Goal: Task Accomplishment & Management: Manage account settings

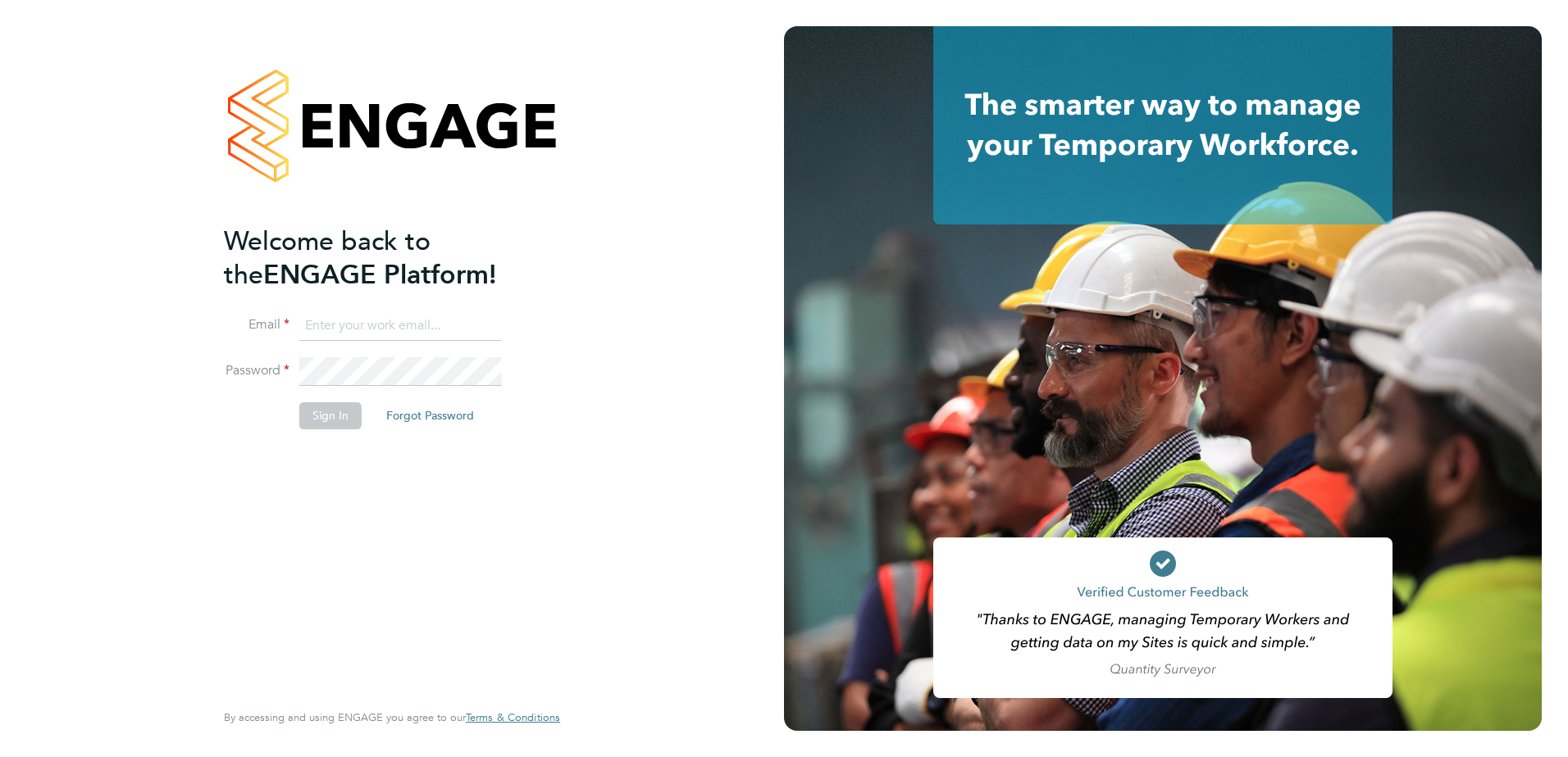
click at [410, 314] on input at bounding box center [401, 326] width 203 height 29
type input "mark.davies2@ngbailey.co.uk"
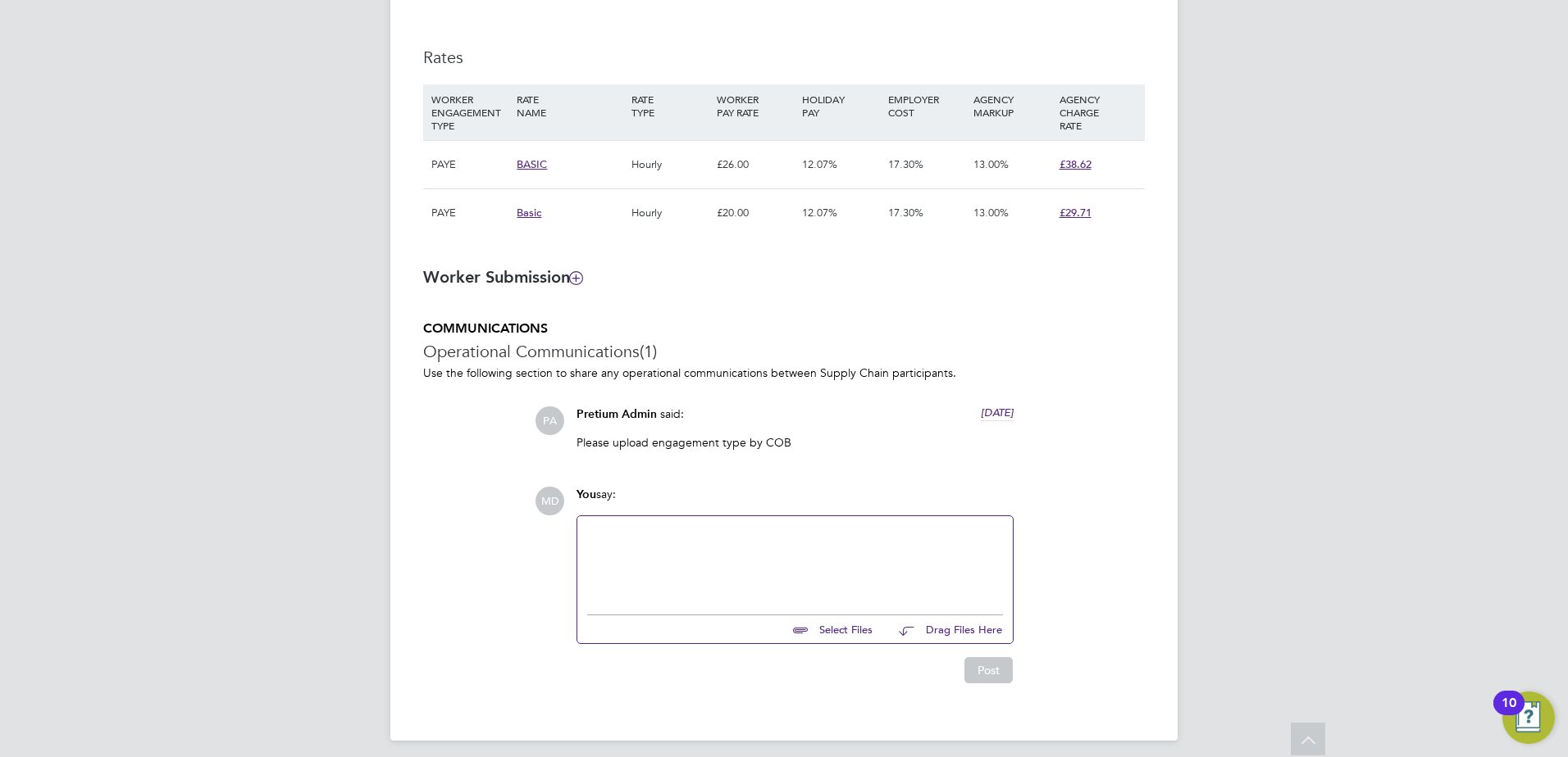
scroll to position [1179, 0]
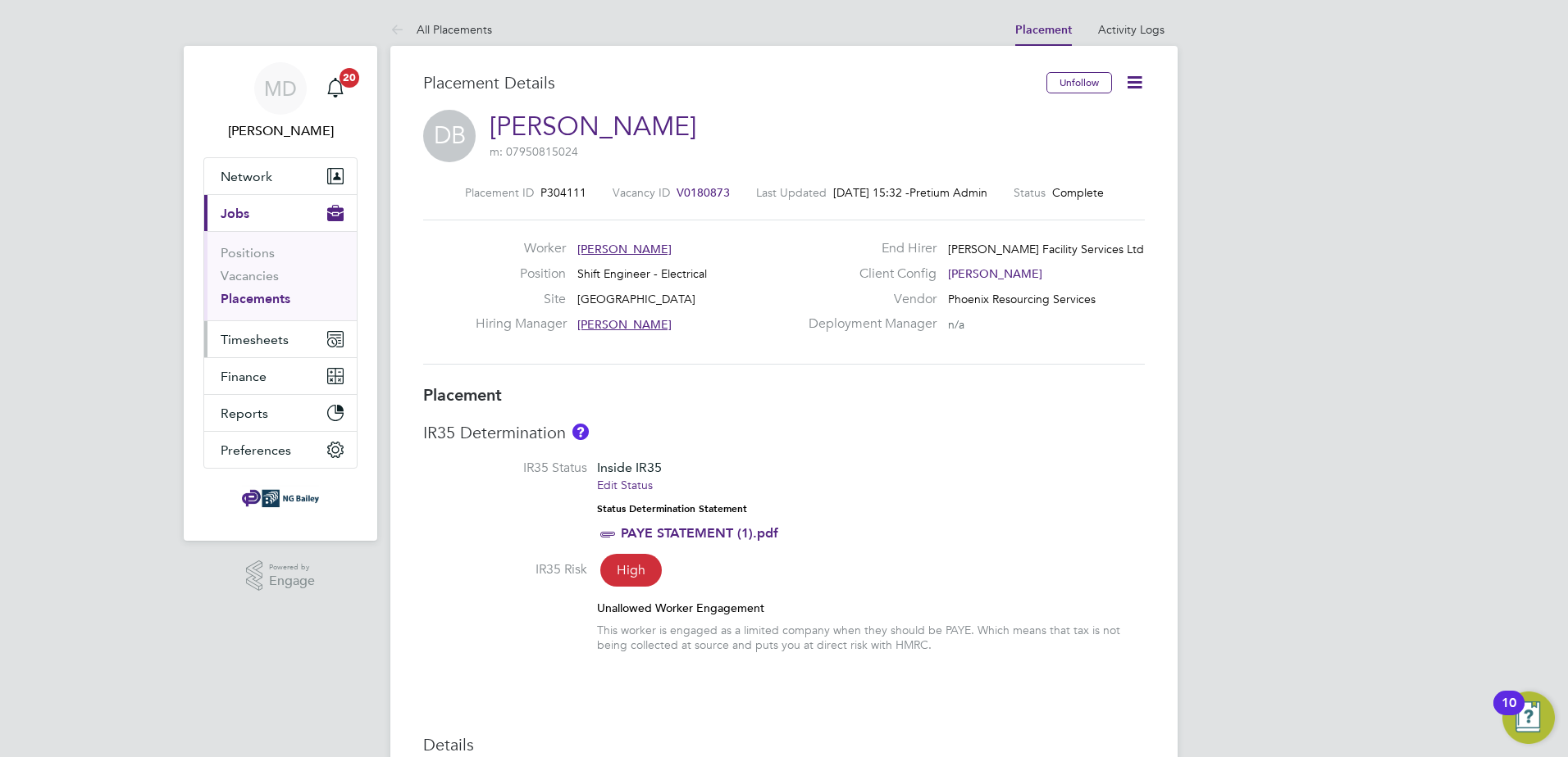
click at [244, 343] on span "Timesheets" at bounding box center [254, 340] width 68 height 16
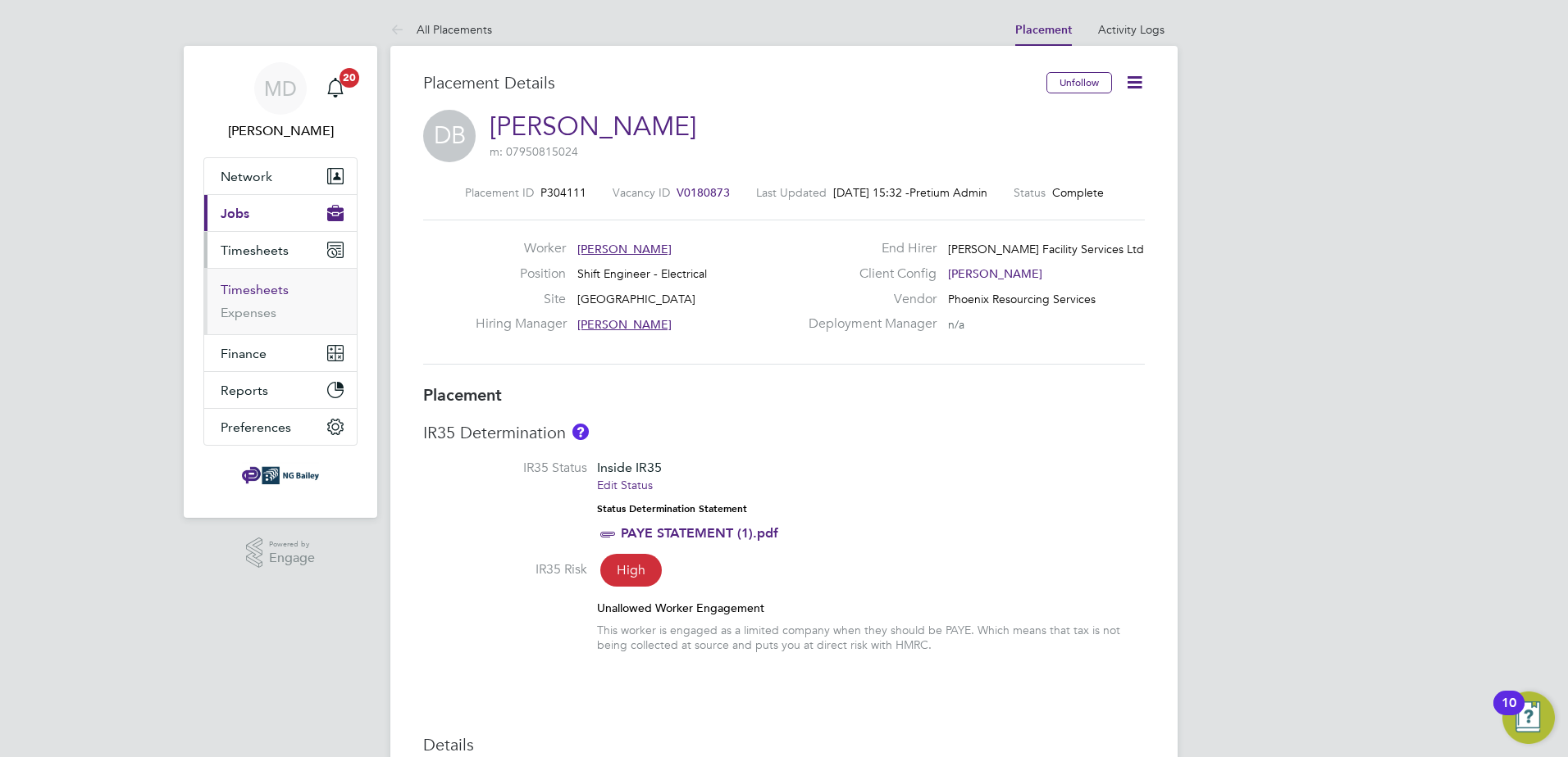
click at [236, 296] on link "Timesheets" at bounding box center [254, 290] width 68 height 16
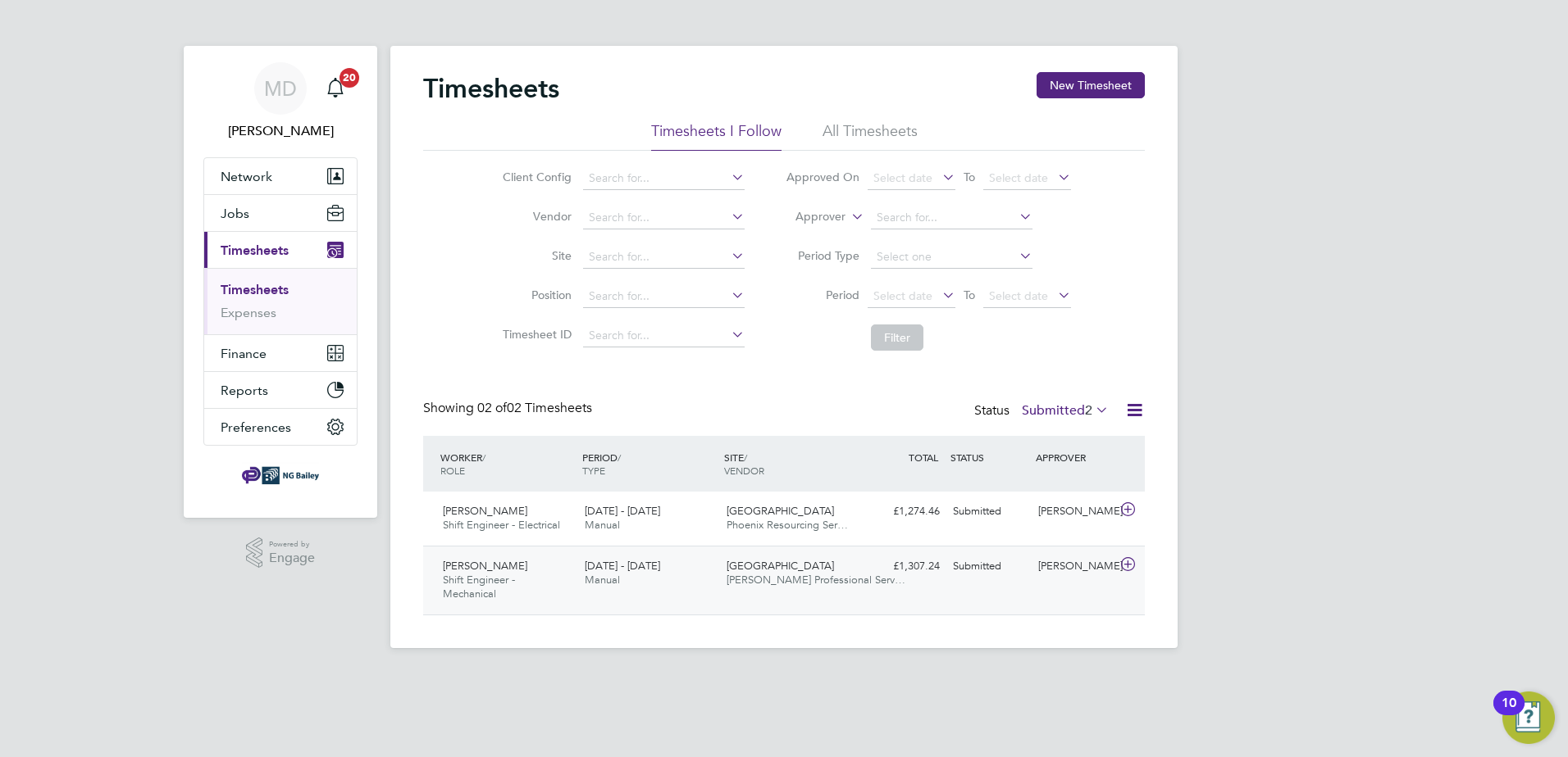
click at [463, 576] on span "Shift Engineer - Mechanical" at bounding box center [478, 586] width 72 height 28
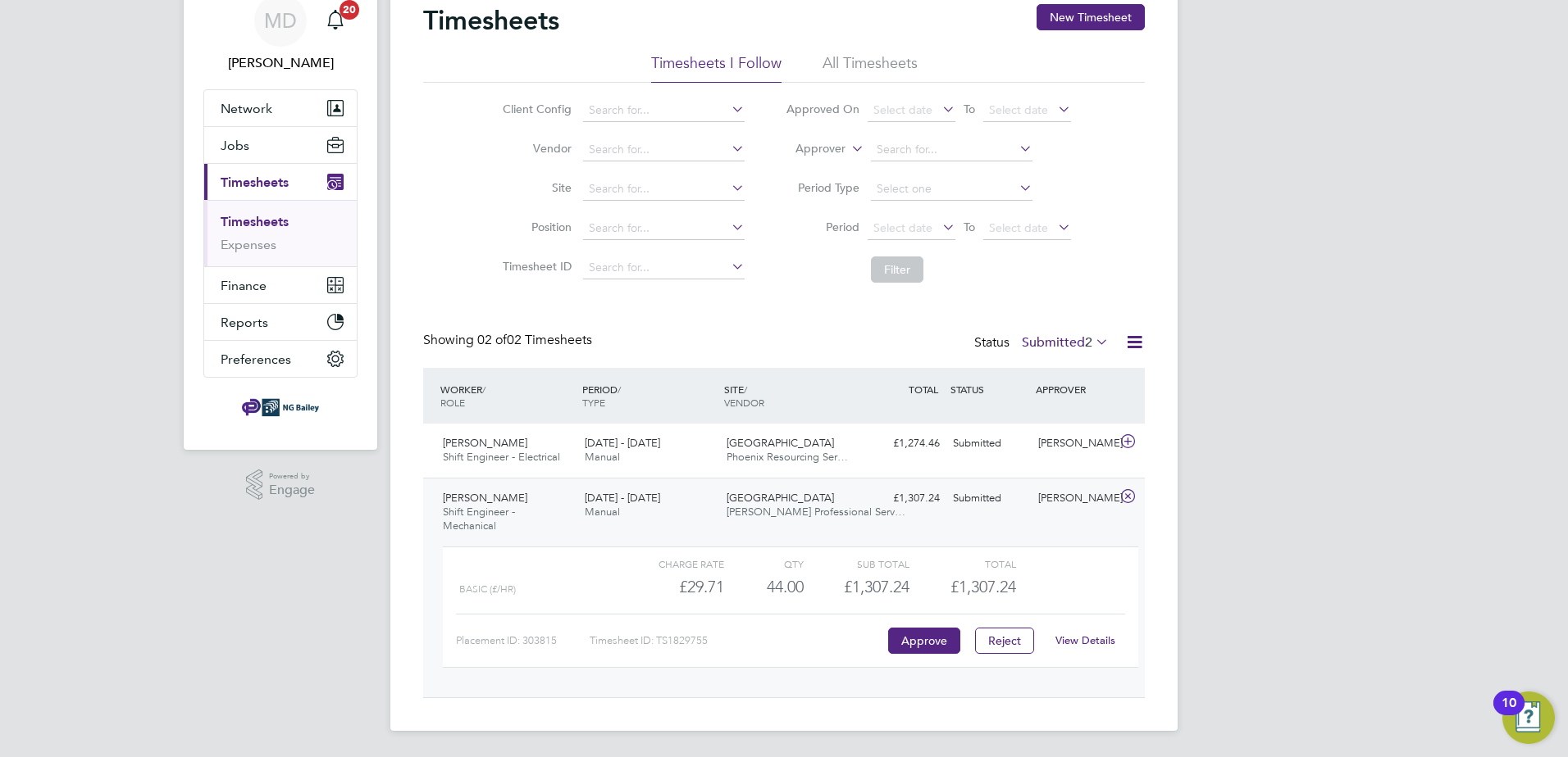
click at [470, 503] on span "Andrzej Szymczak" at bounding box center [484, 498] width 84 height 14
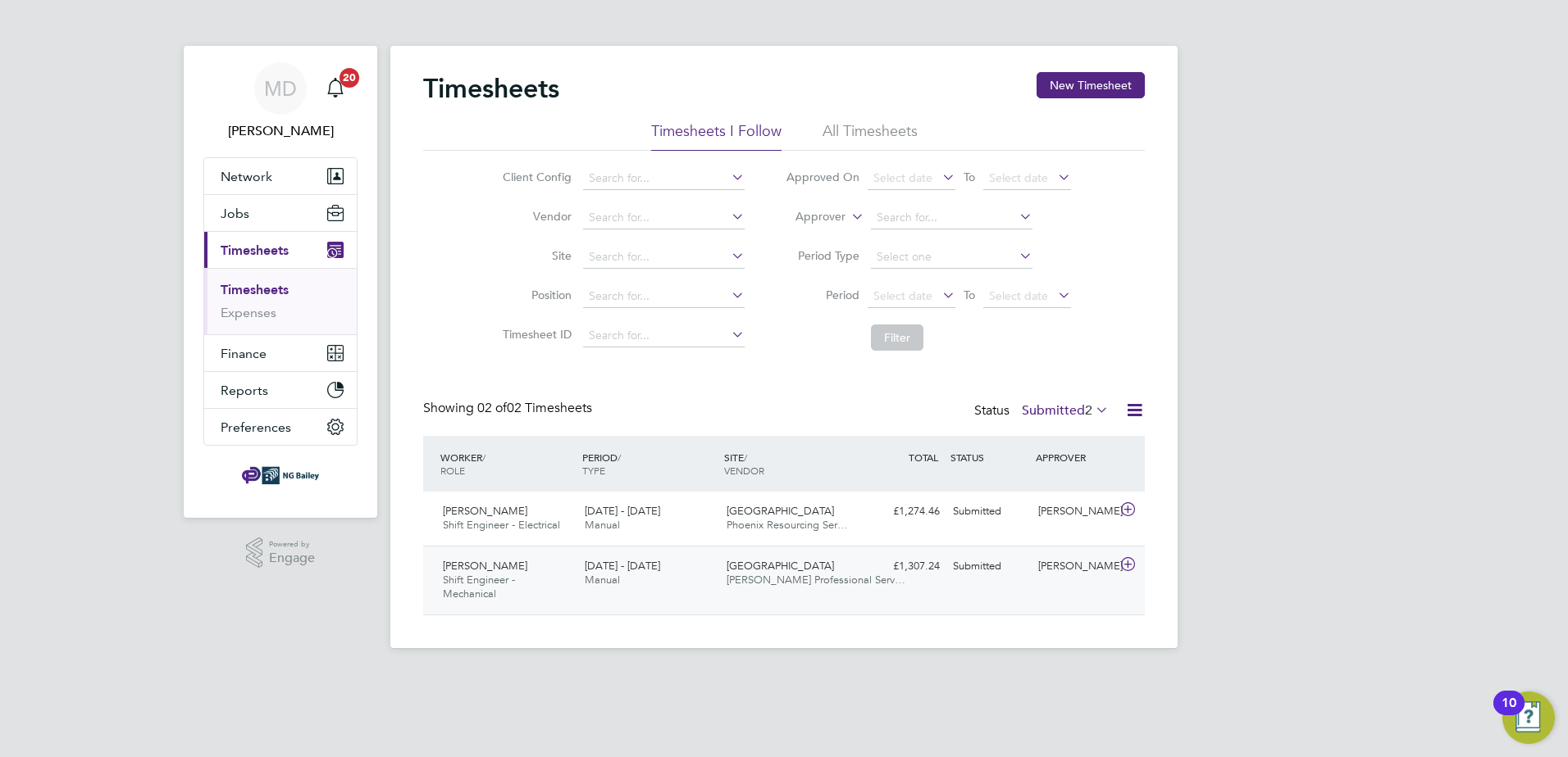
click at [473, 574] on span "Shift Engineer - Mechanical" at bounding box center [478, 586] width 72 height 28
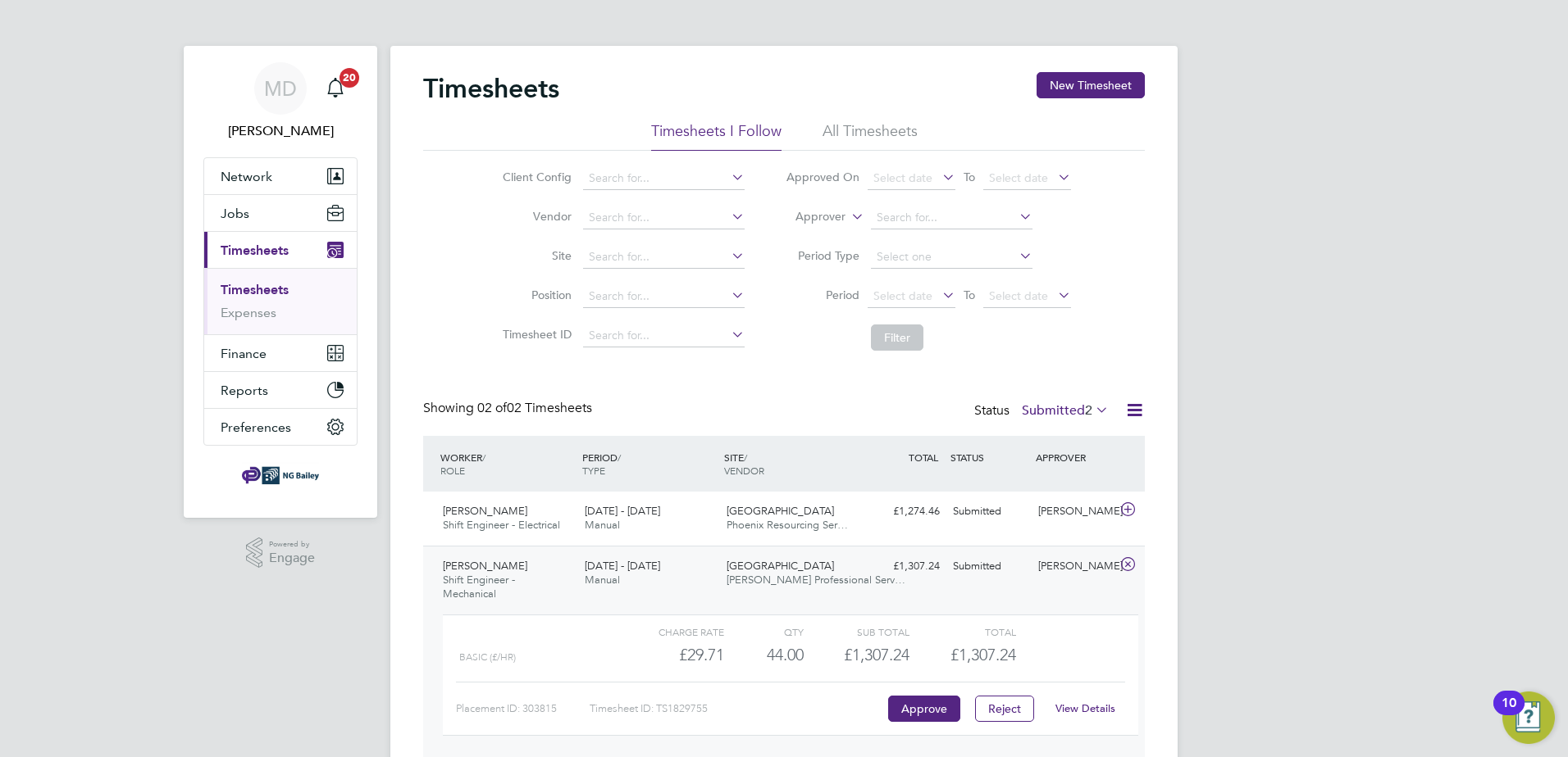
click at [481, 578] on span "Shift Engineer - Mechanical" at bounding box center [478, 586] width 72 height 28
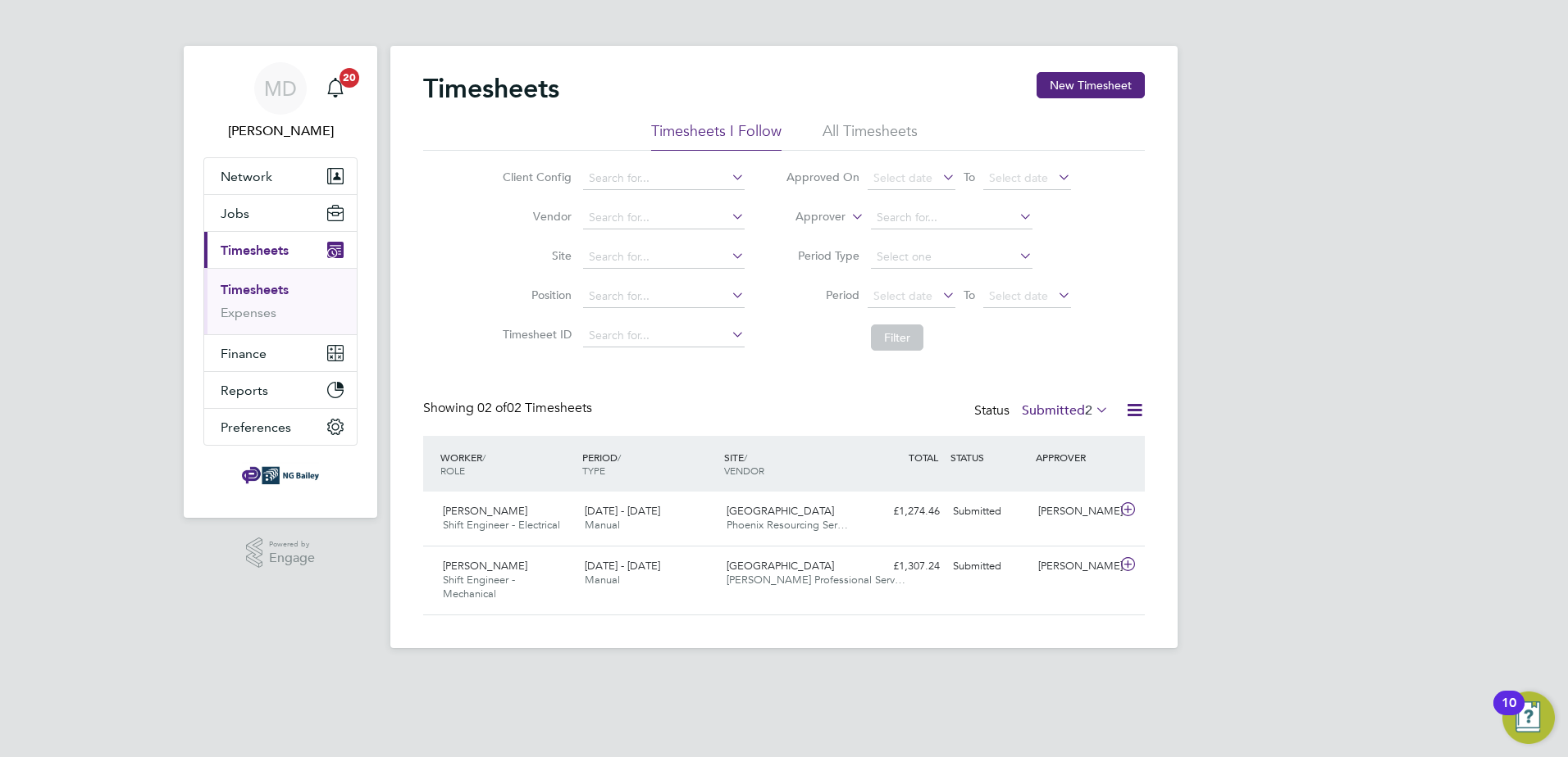
click at [821, 378] on div "Timesheets New Timesheet Timesheets I Follow All Timesheets Client Config Vendo…" at bounding box center [784, 344] width 722 height 544
click at [481, 568] on span "Andrzej Szymczak" at bounding box center [484, 566] width 84 height 14
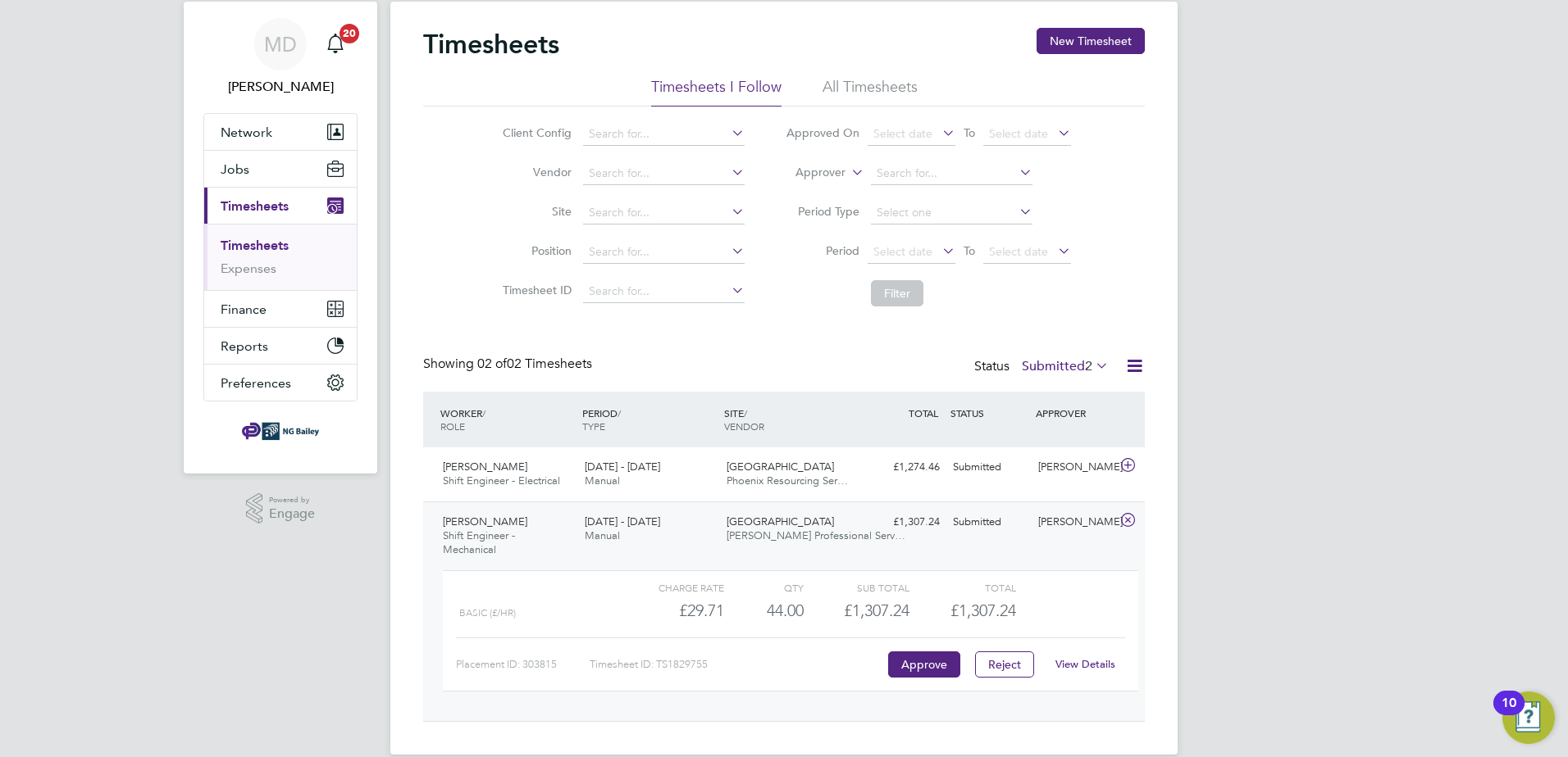
scroll to position [68, 0]
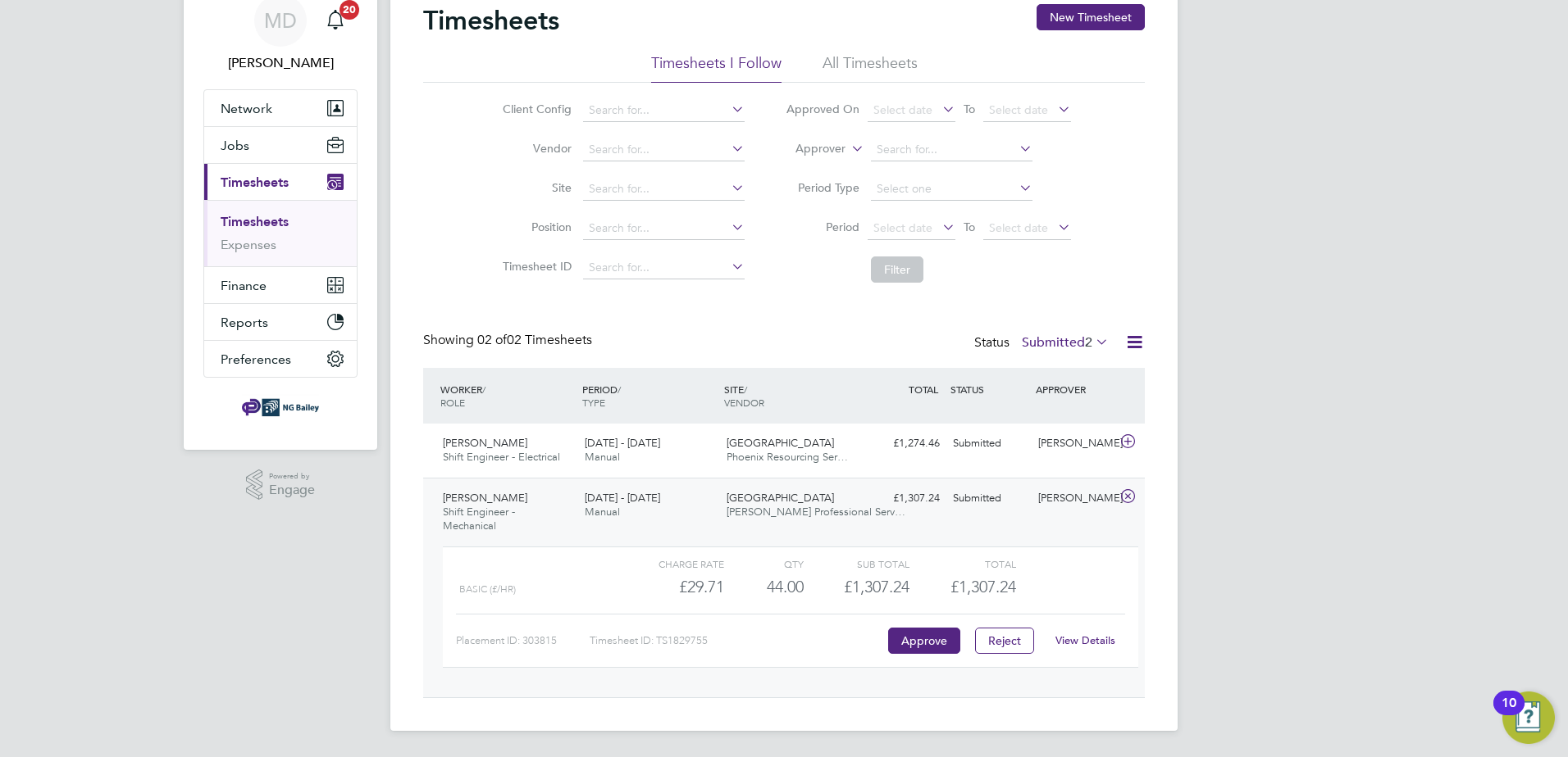
click at [1086, 641] on link "View Details" at bounding box center [1084, 641] width 60 height 14
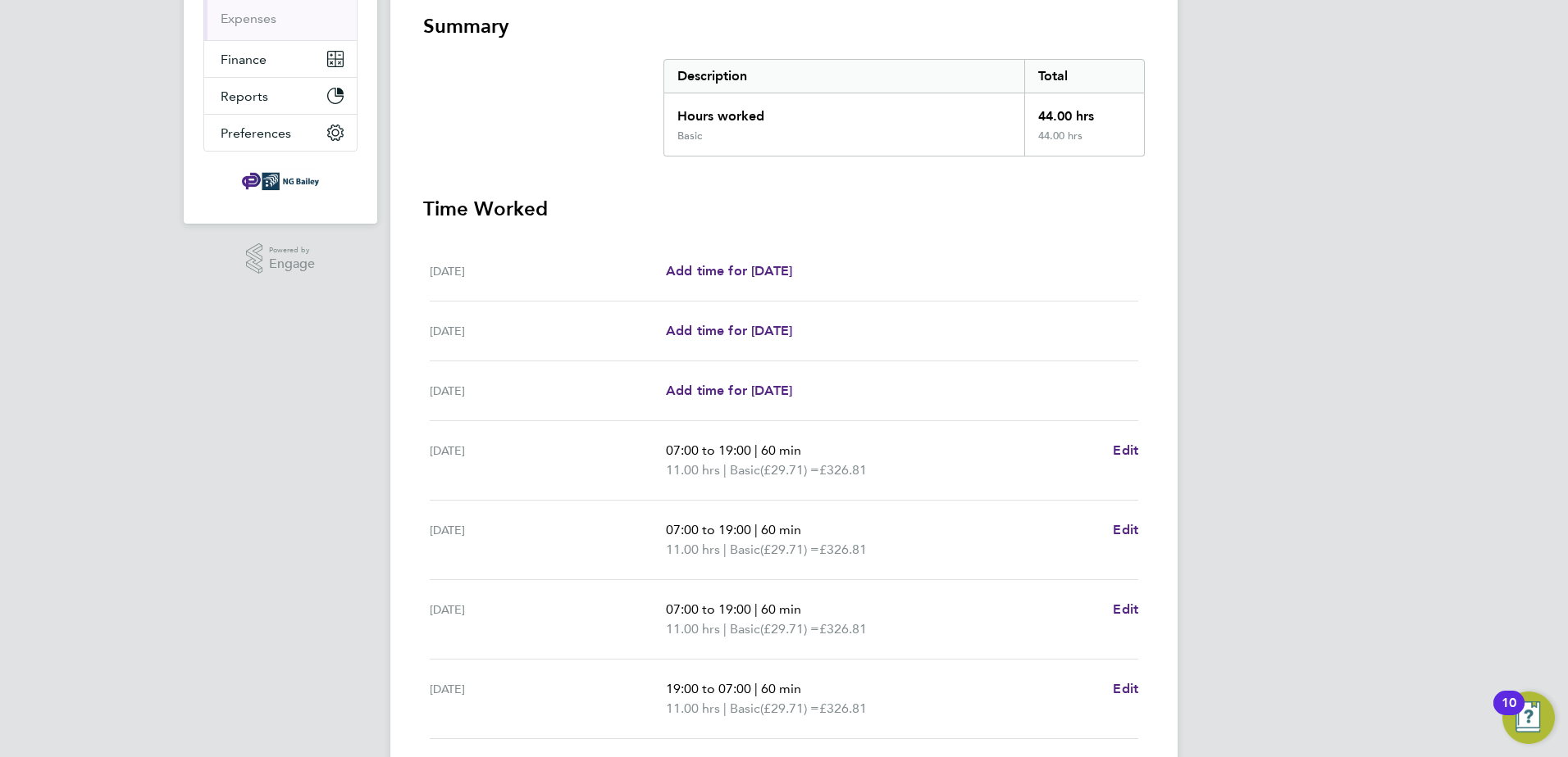
scroll to position [410, 0]
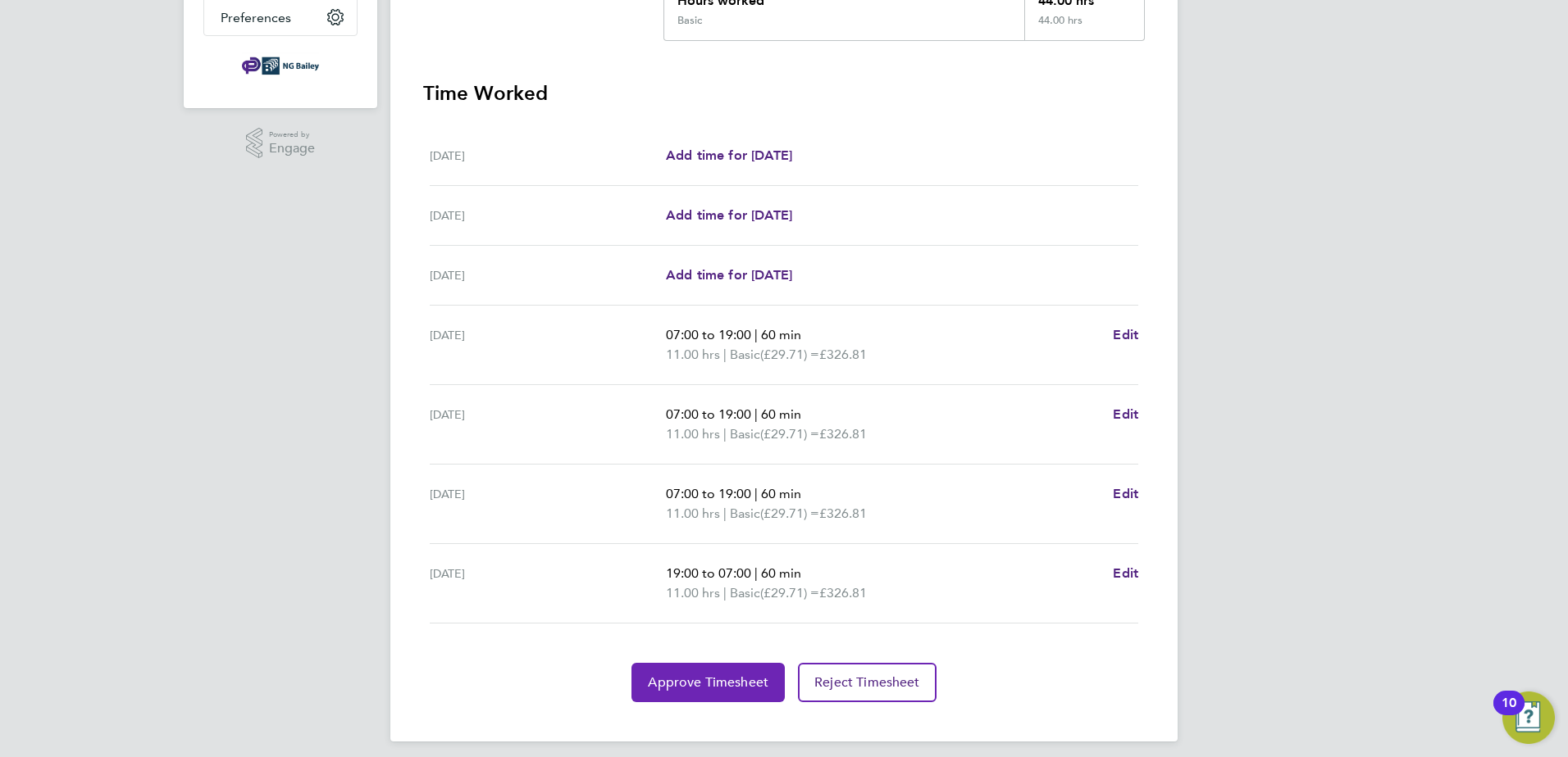
click at [736, 682] on span "Approve Timesheet" at bounding box center [708, 682] width 121 height 16
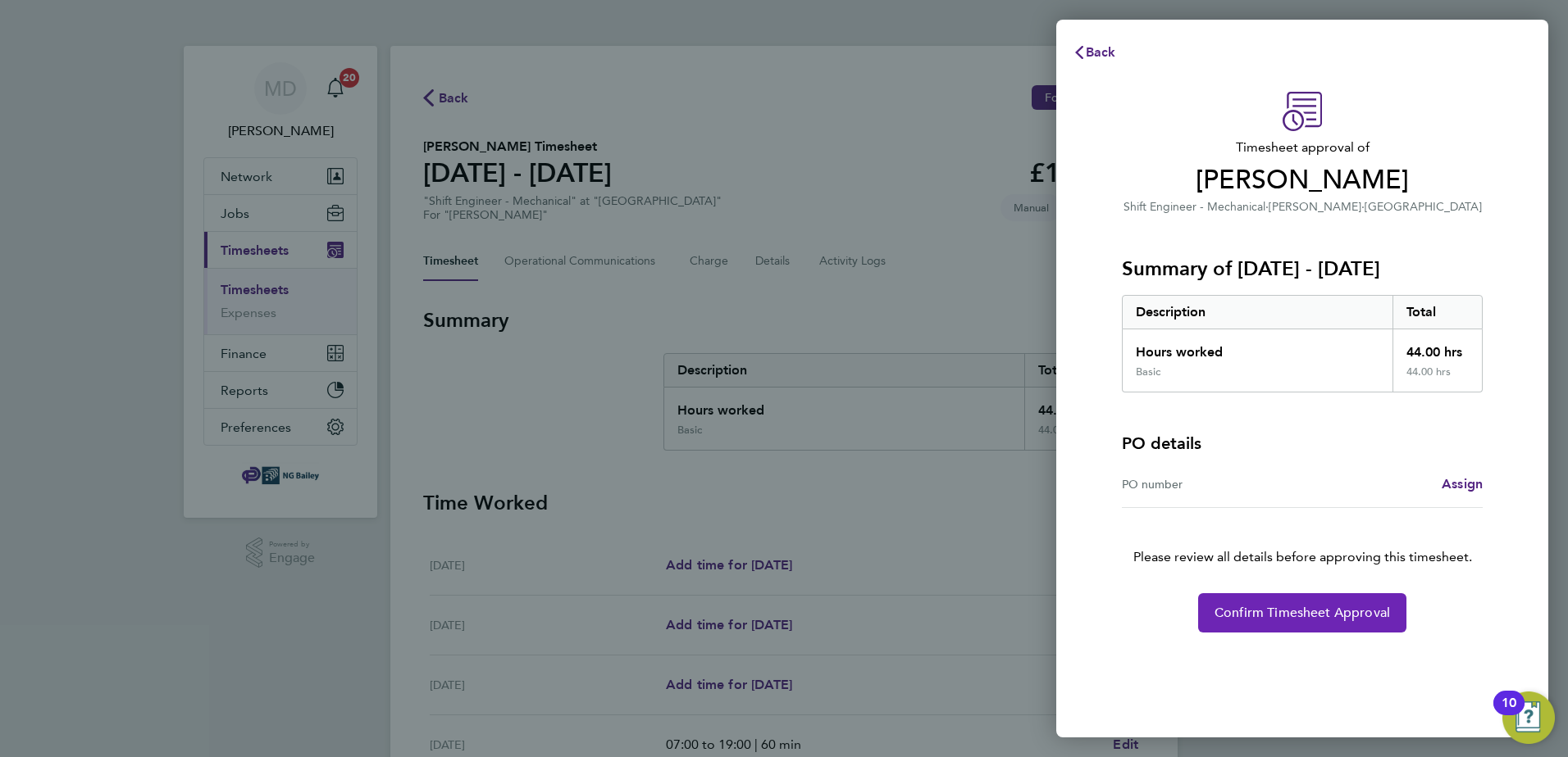
click at [1253, 617] on span "Confirm Timesheet Approval" at bounding box center [1301, 613] width 175 height 16
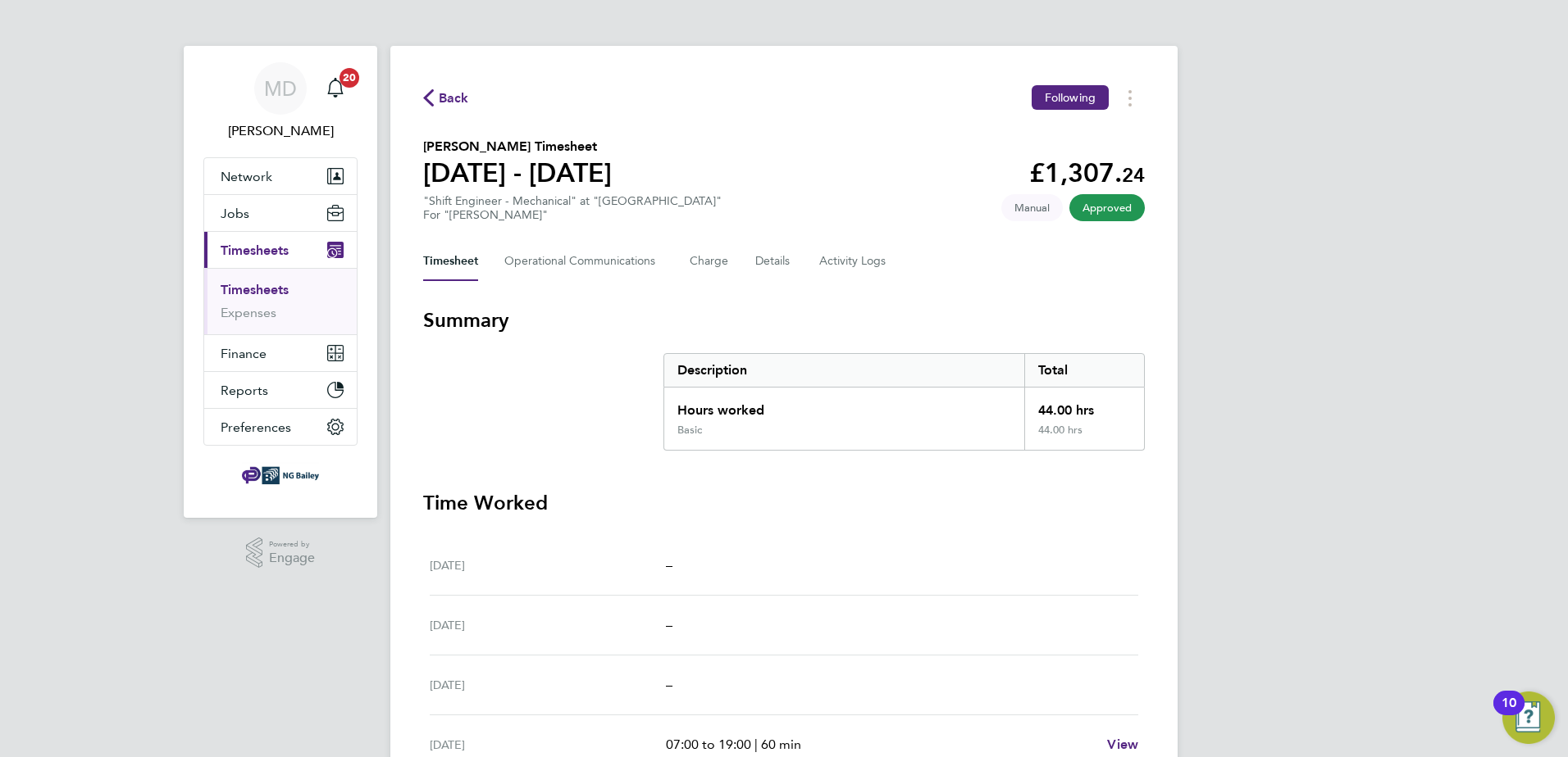
click at [261, 292] on link "Timesheets" at bounding box center [254, 290] width 68 height 16
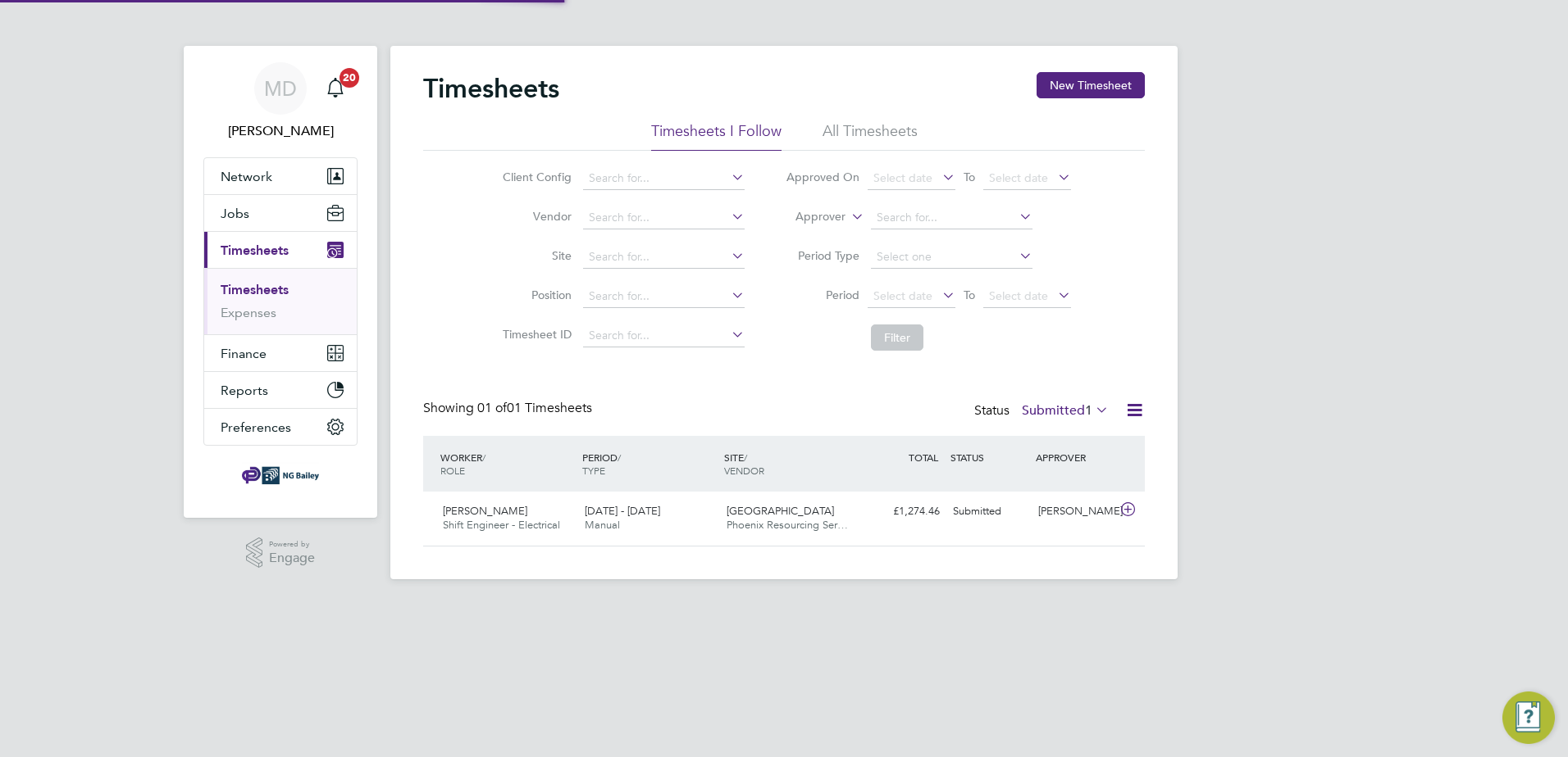
scroll to position [42, 143]
click at [488, 522] on span "Shift Engineer - Electrical" at bounding box center [501, 525] width 117 height 14
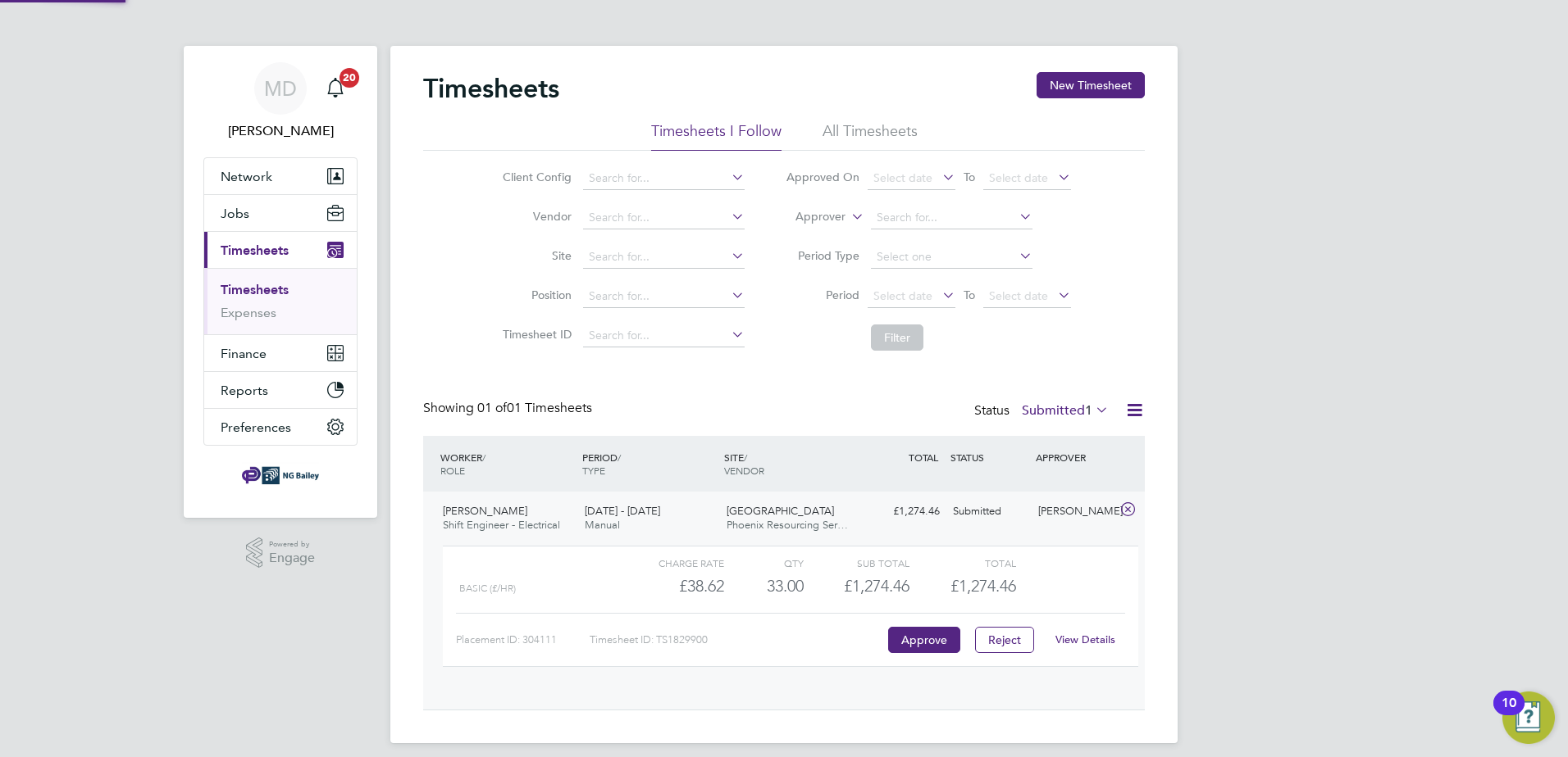
scroll to position [28, 160]
click at [1071, 641] on link "View Details" at bounding box center [1084, 640] width 60 height 14
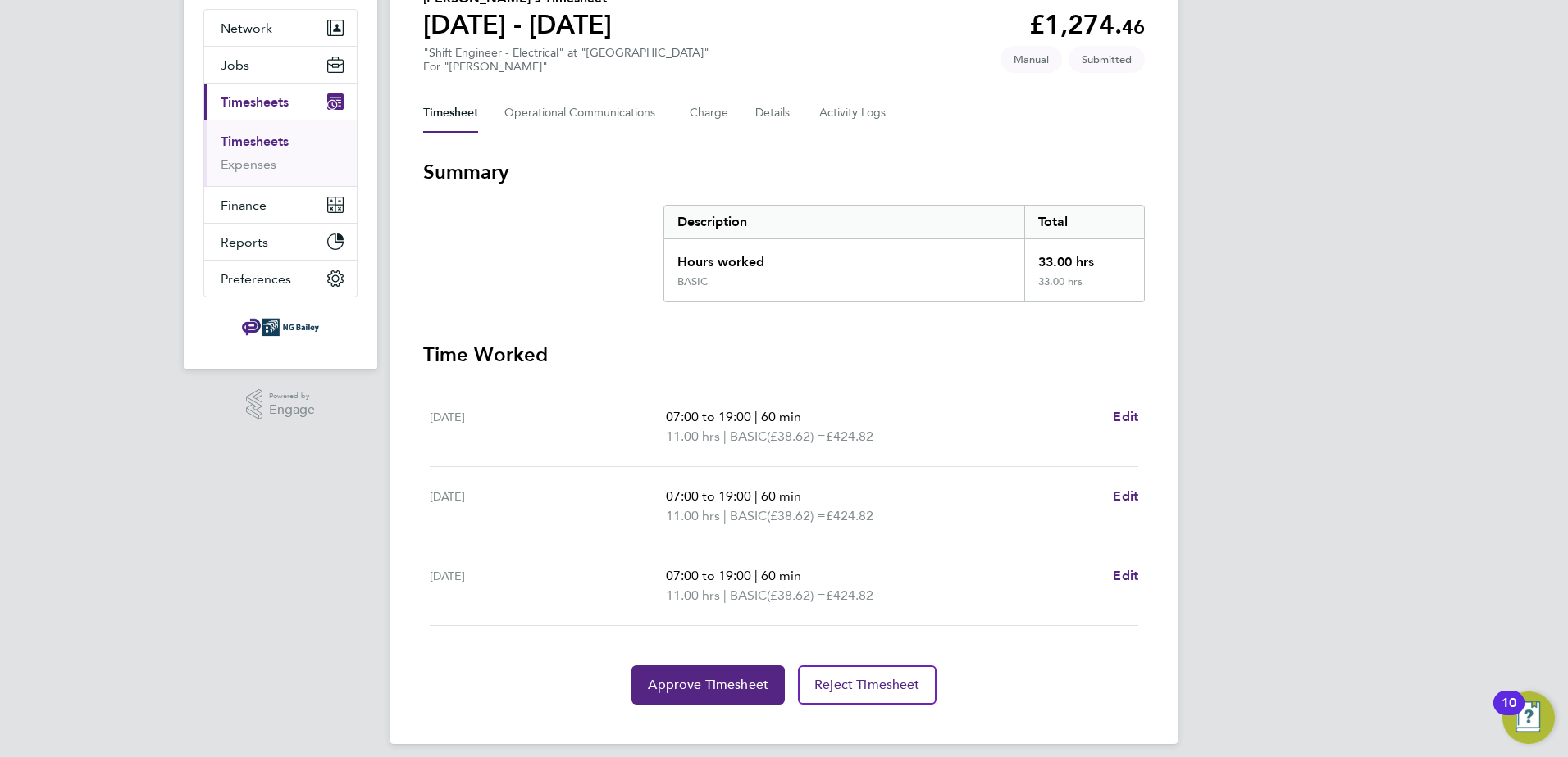
scroll to position [162, 0]
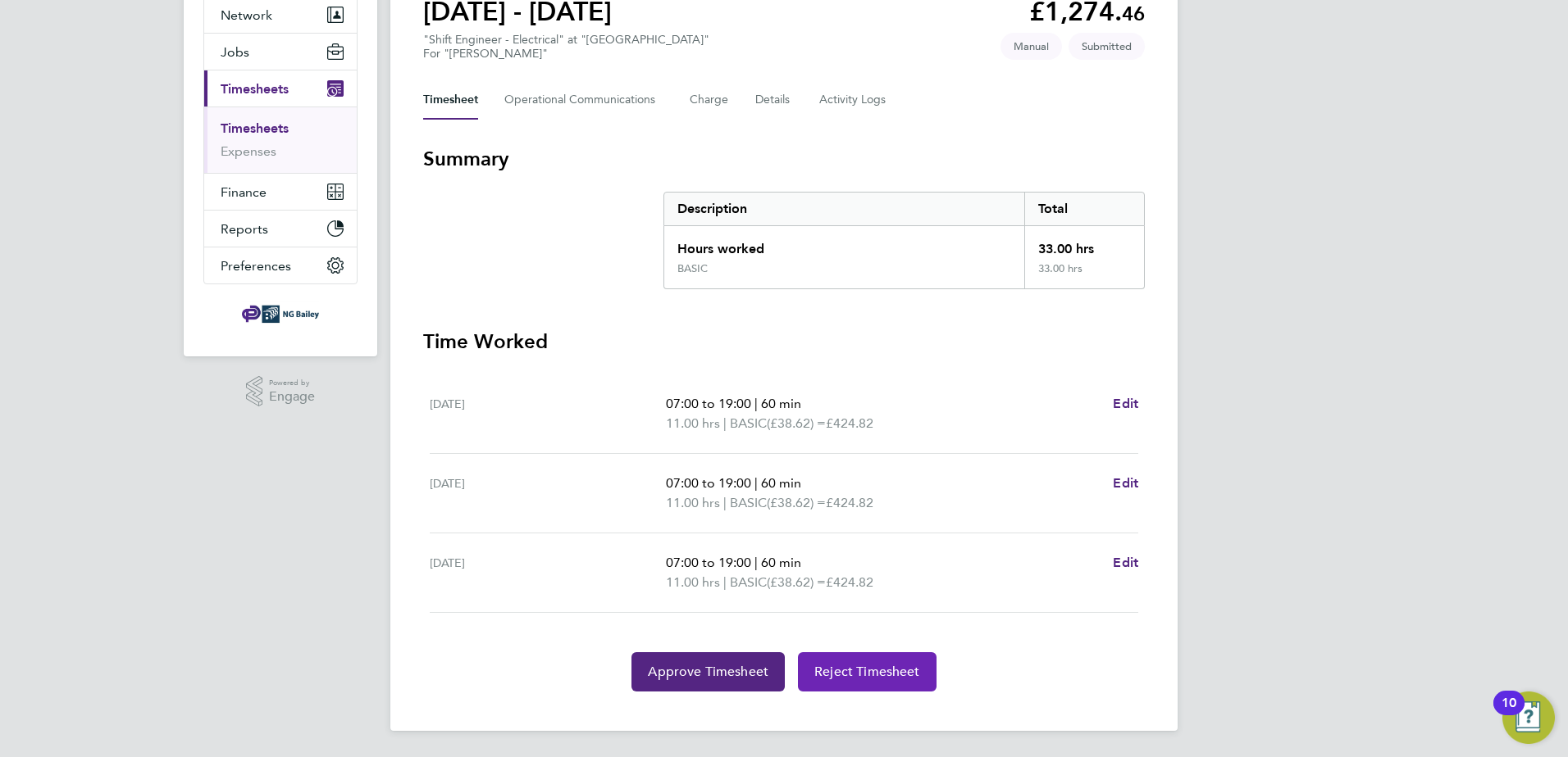
click at [845, 669] on span "Reject Timesheet" at bounding box center [867, 672] width 106 height 16
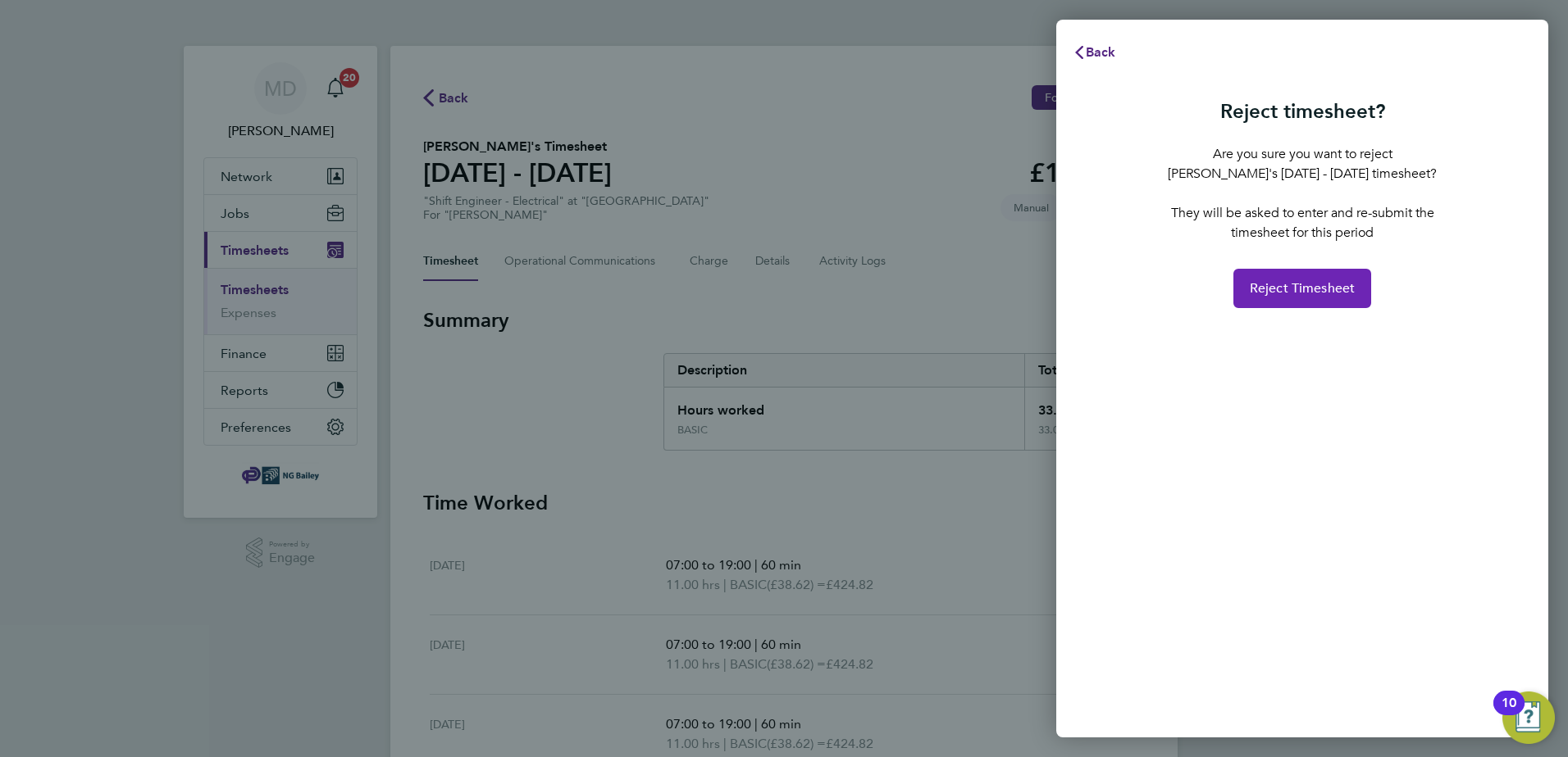
click at [1278, 291] on span "Reject Timesheet" at bounding box center [1302, 288] width 106 height 16
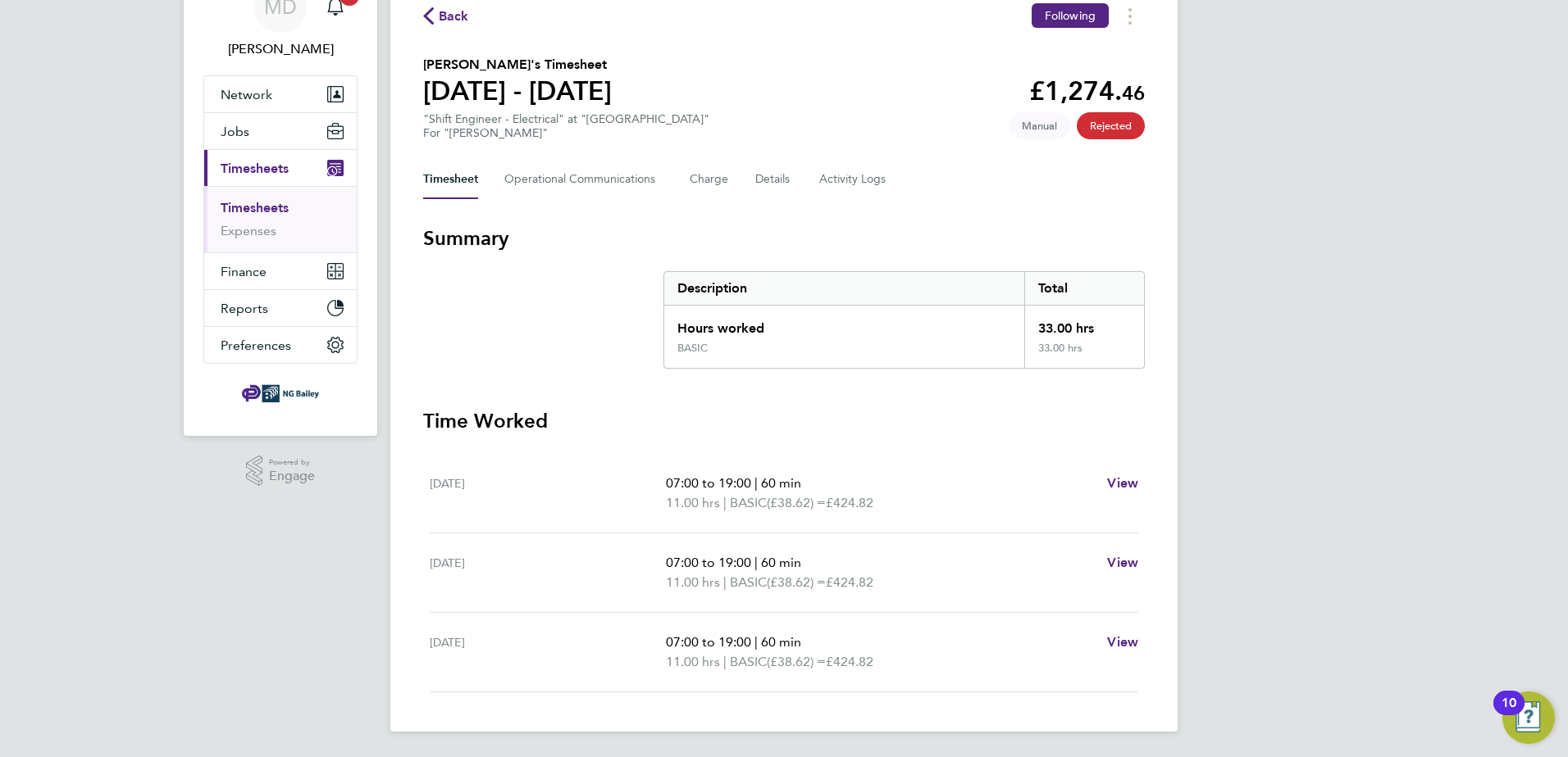
scroll to position [83, 0]
click at [1129, 484] on span "View" at bounding box center [1122, 482] width 31 height 16
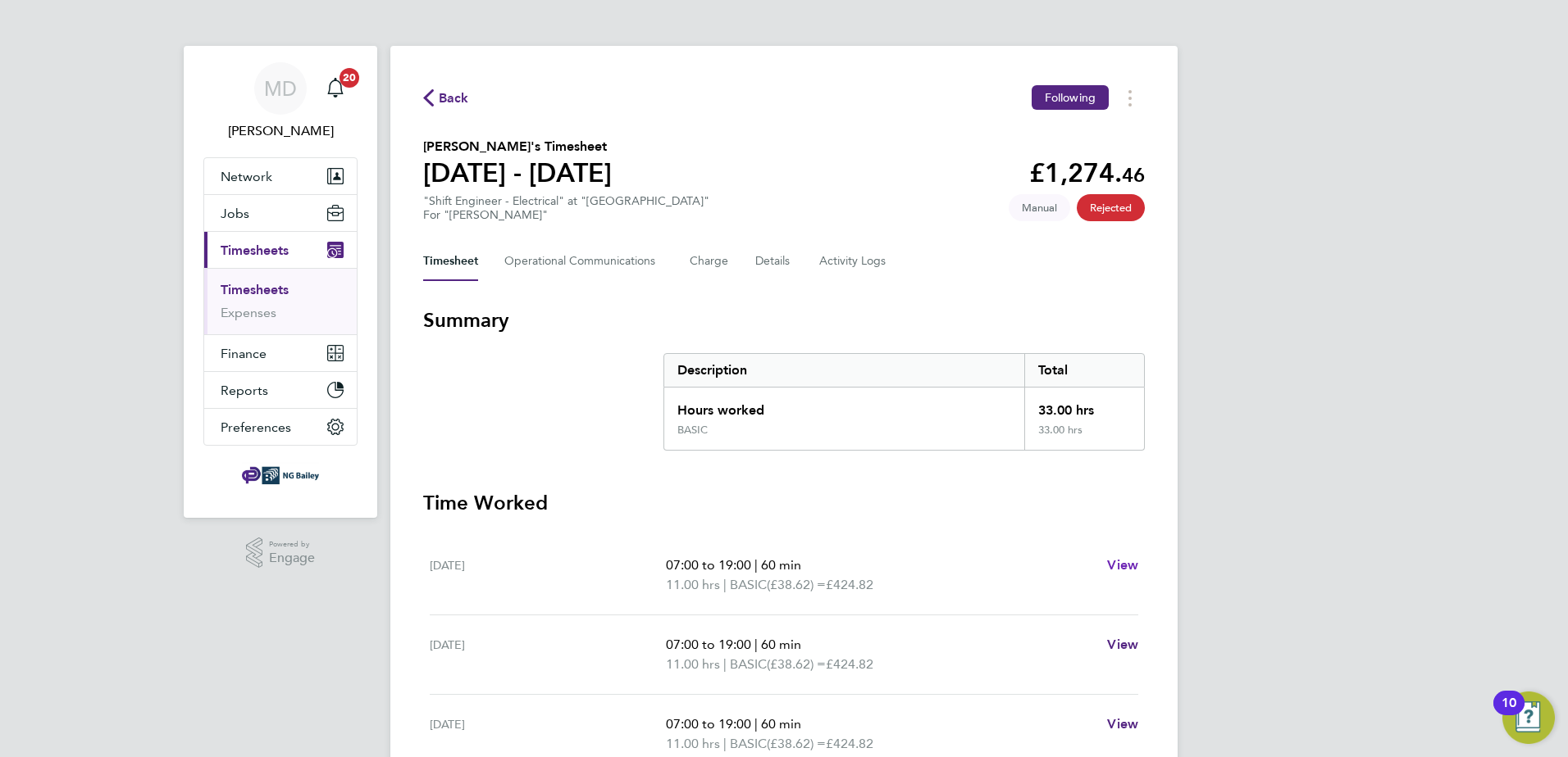
select select "60"
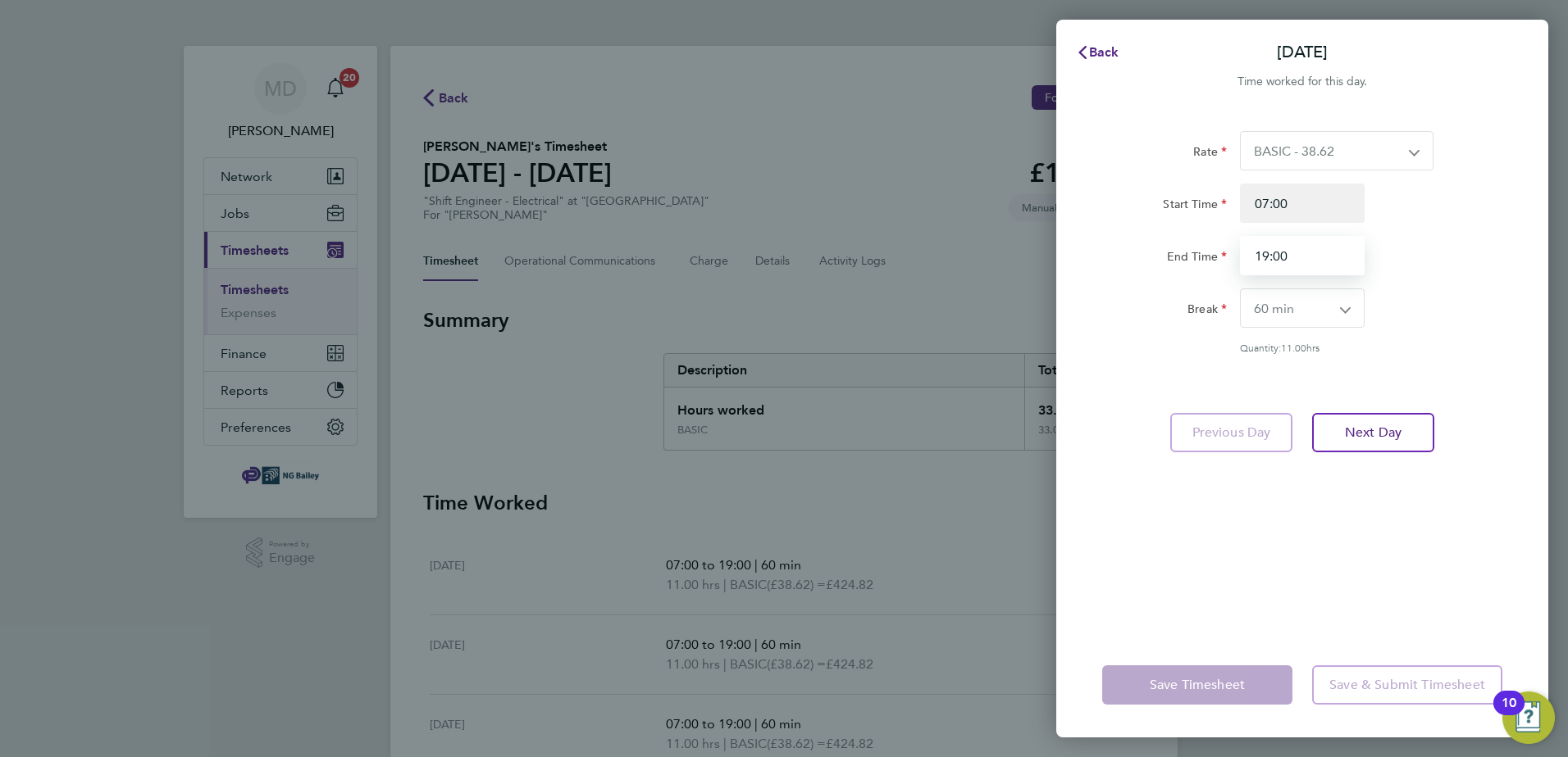
click at [1294, 257] on input "19:00" at bounding box center [1302, 256] width 124 height 39
click at [1351, 309] on app-icon-cross-button at bounding box center [1354, 308] width 20 height 37
click at [1348, 315] on app-icon-cross-button at bounding box center [1354, 308] width 20 height 37
click at [1279, 313] on select "0 min 15 min 30 min 45 min 60 min 75 min 90 min" at bounding box center [1292, 308] width 103 height 37
drag, startPoint x: 1300, startPoint y: 310, endPoint x: 1297, endPoint y: 326, distance: 16.3
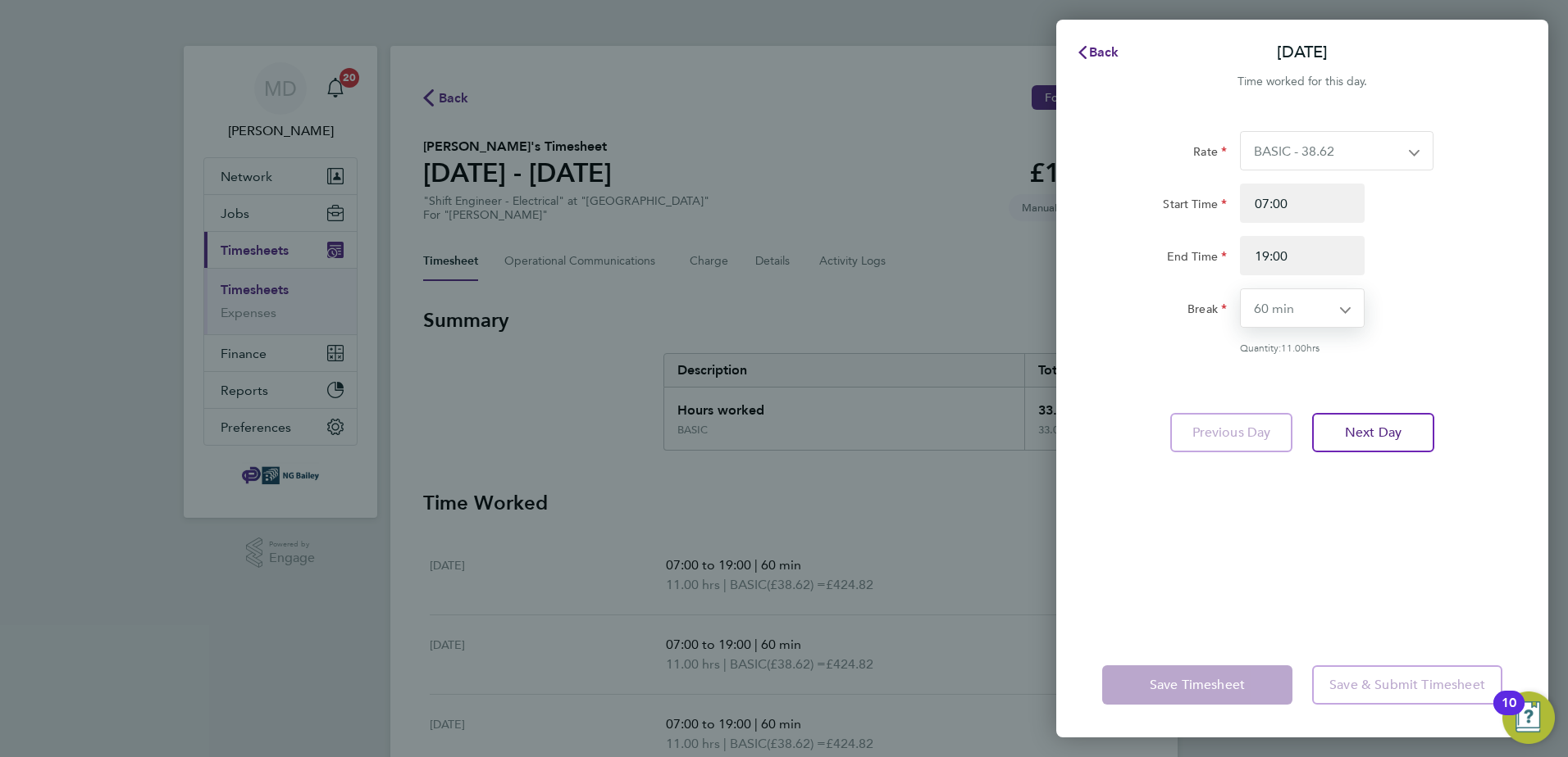
click at [1300, 313] on select "0 min 15 min 30 min 45 min 60 min 75 min 90 min" at bounding box center [1292, 308] width 103 height 37
click at [1312, 264] on input "19:00" at bounding box center [1302, 256] width 124 height 39
click at [1452, 231] on div "Start Time 07:00 End Time 19:00" at bounding box center [1301, 229] width 413 height 92
click at [953, 516] on div "Back [DATE] Time worked for this day. Rate BASIC - 38.62 Basic - 29.71 Start Ti…" at bounding box center [784, 378] width 1568 height 757
click at [971, 331] on div "Back [DATE] Time worked for this day. Rate BASIC - 38.62 Basic - 29.71 Start Ti…" at bounding box center [784, 378] width 1568 height 757
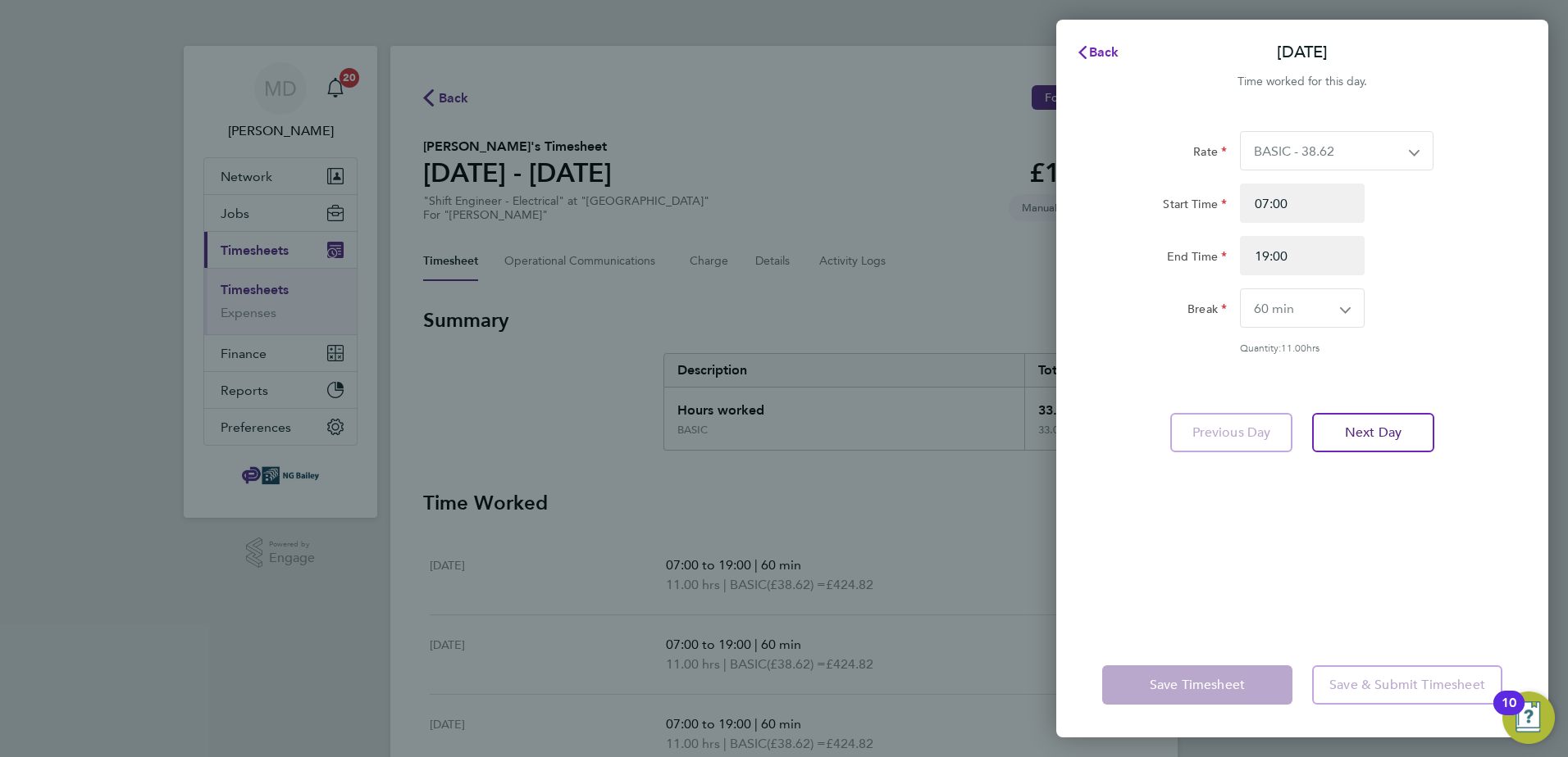
click at [1105, 52] on span "Back" at bounding box center [1104, 52] width 30 height 16
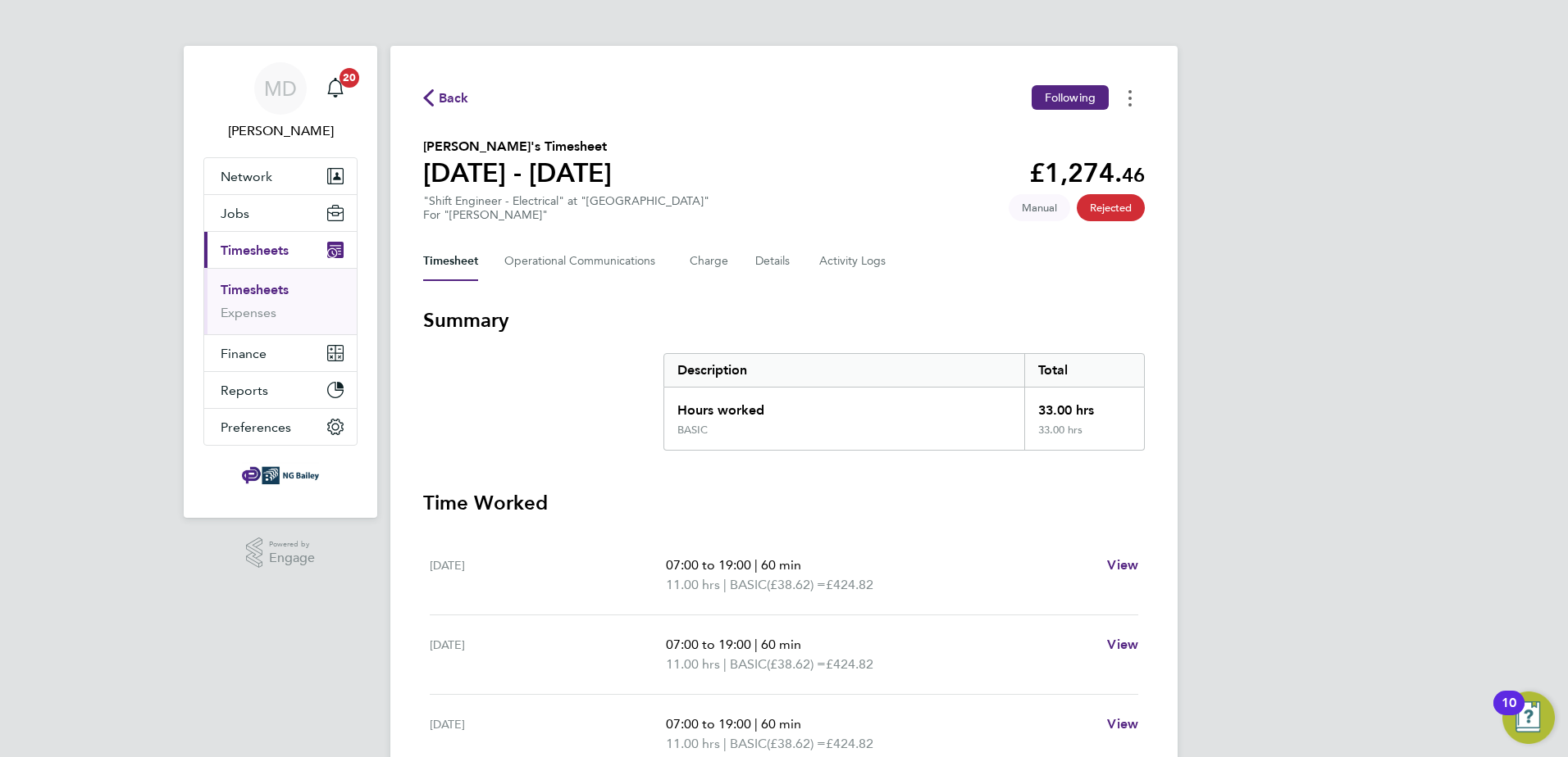
click at [1136, 92] on button "Timesheets Menu" at bounding box center [1130, 98] width 29 height 26
click at [949, 265] on div "Timesheet Operational Communications Charge Details Activity Logs" at bounding box center [784, 261] width 722 height 39
click at [870, 264] on Logs-tab "Activity Logs" at bounding box center [853, 261] width 68 height 39
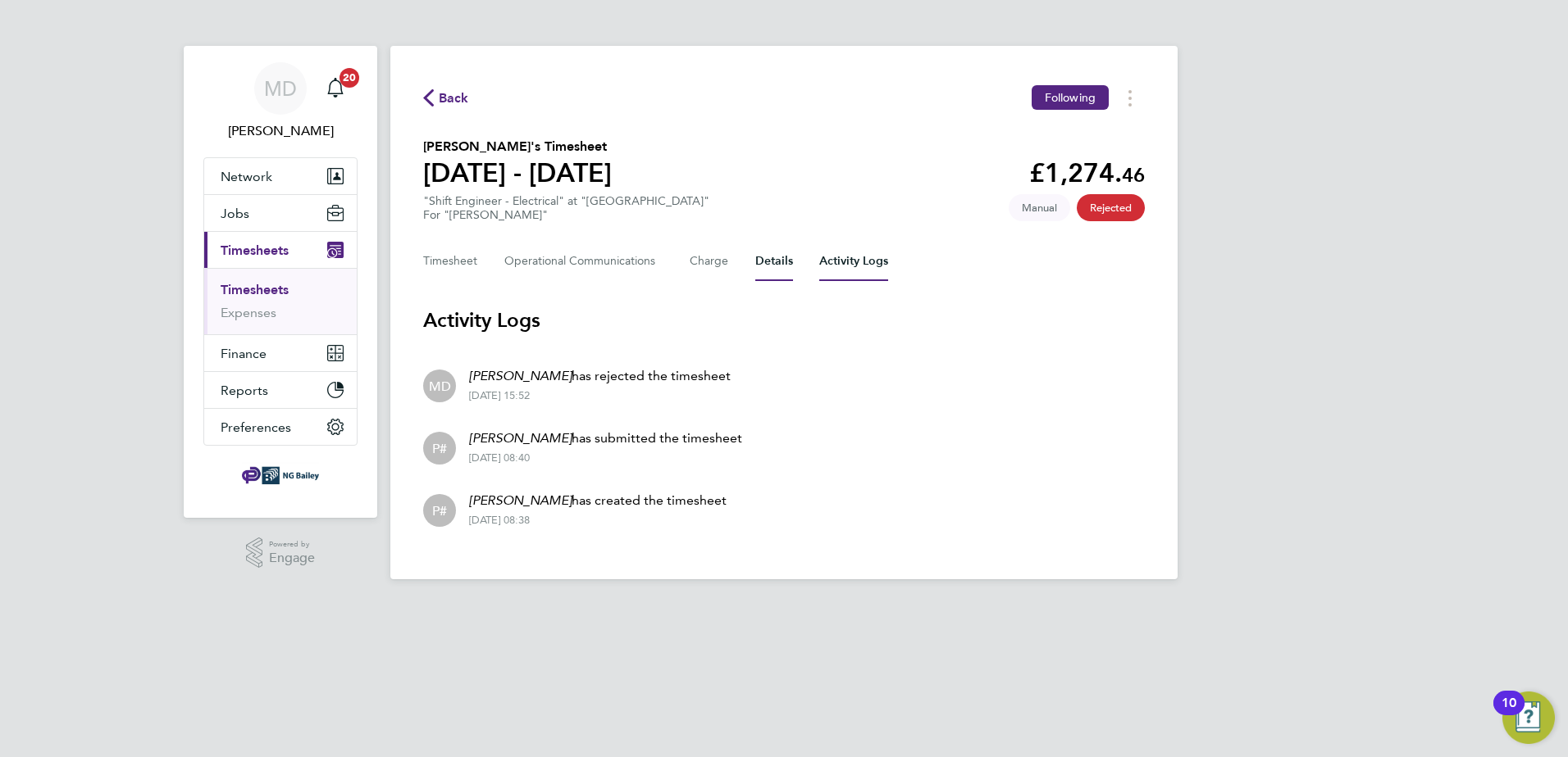
click at [764, 258] on button "Details" at bounding box center [774, 261] width 37 height 39
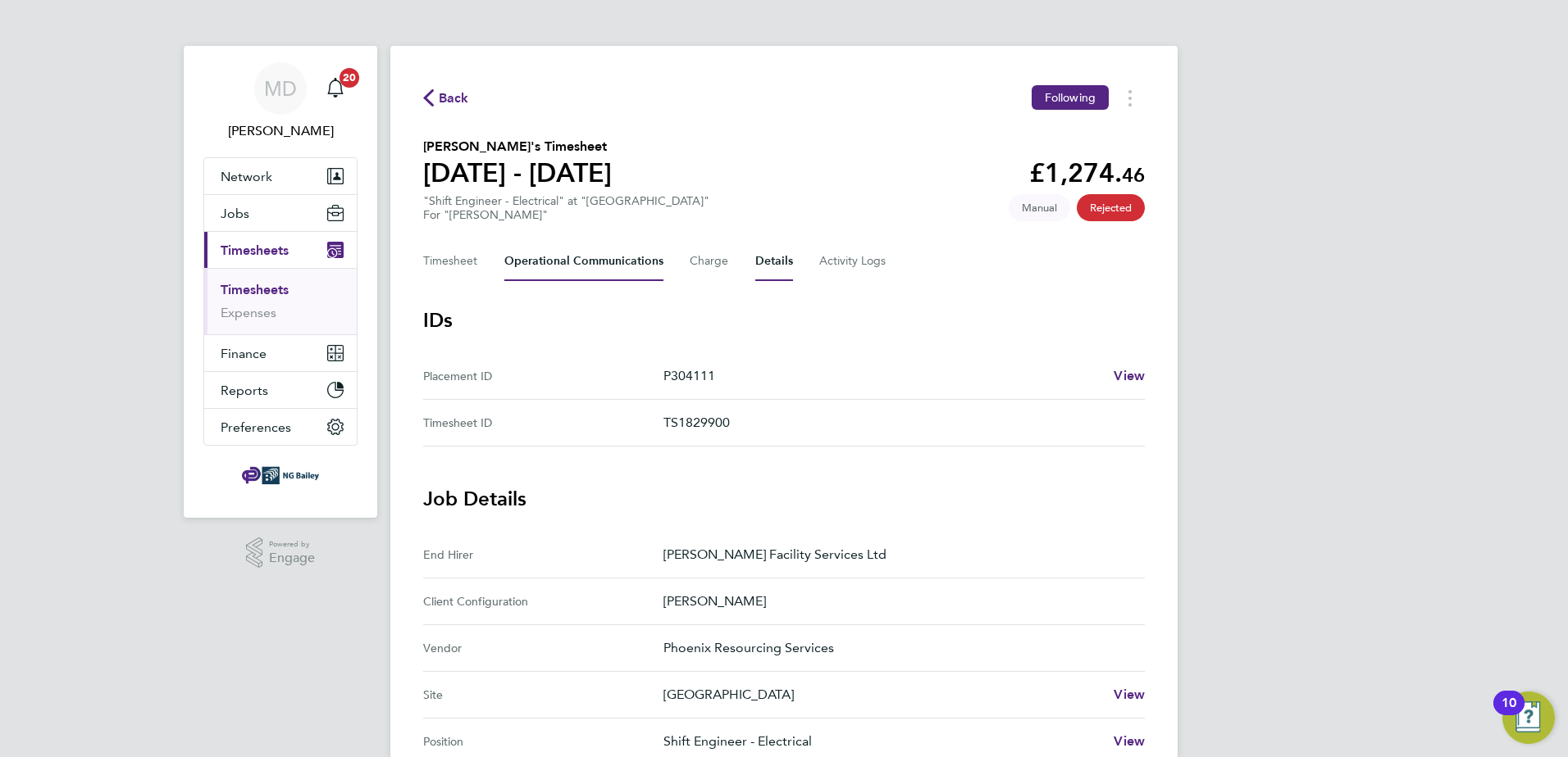
click at [599, 259] on Communications-tab "Operational Communications" at bounding box center [583, 261] width 159 height 39
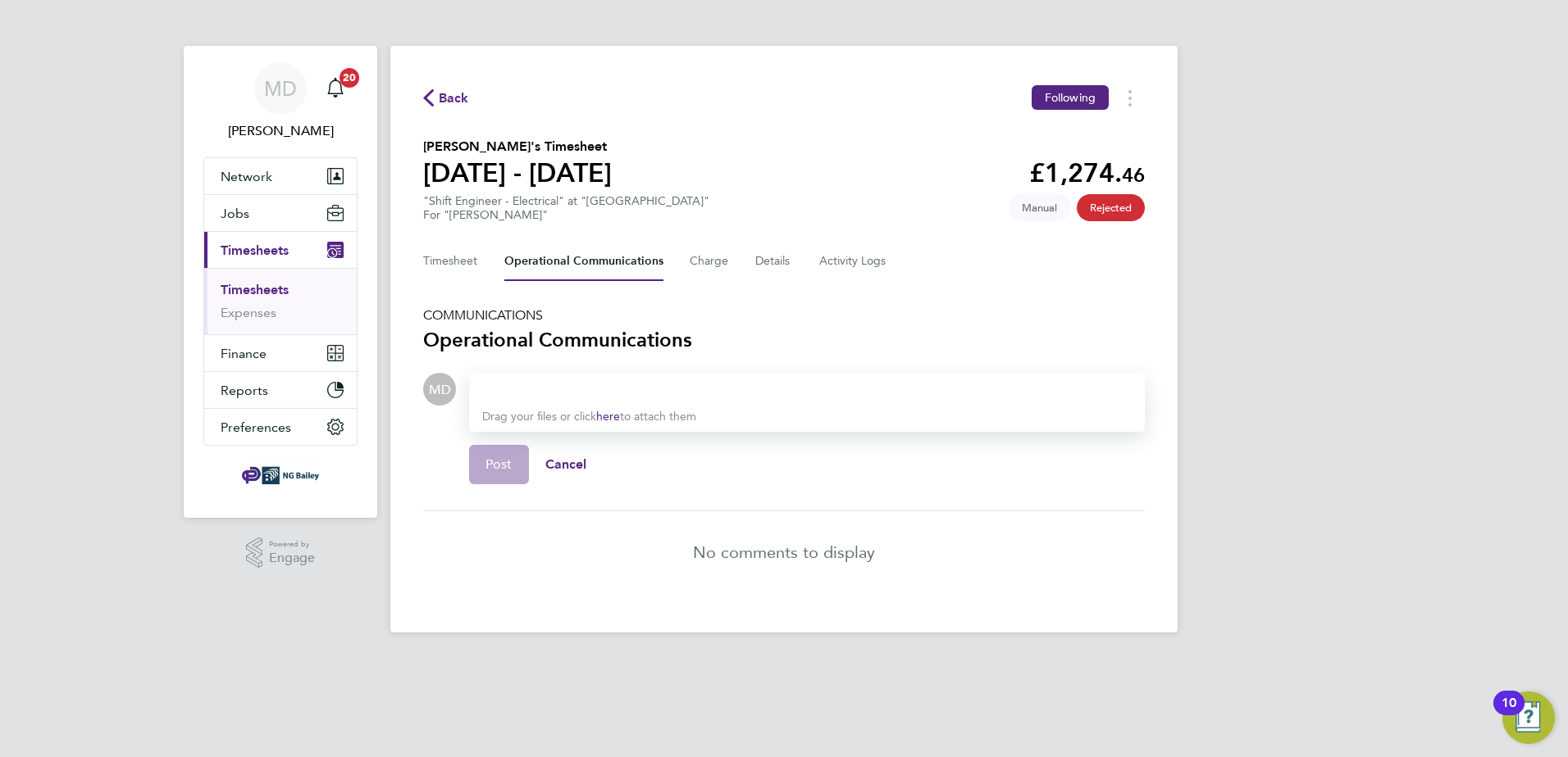
click at [553, 389] on div at bounding box center [806, 389] width 650 height 20
click at [466, 260] on button "Timesheet" at bounding box center [451, 261] width 55 height 39
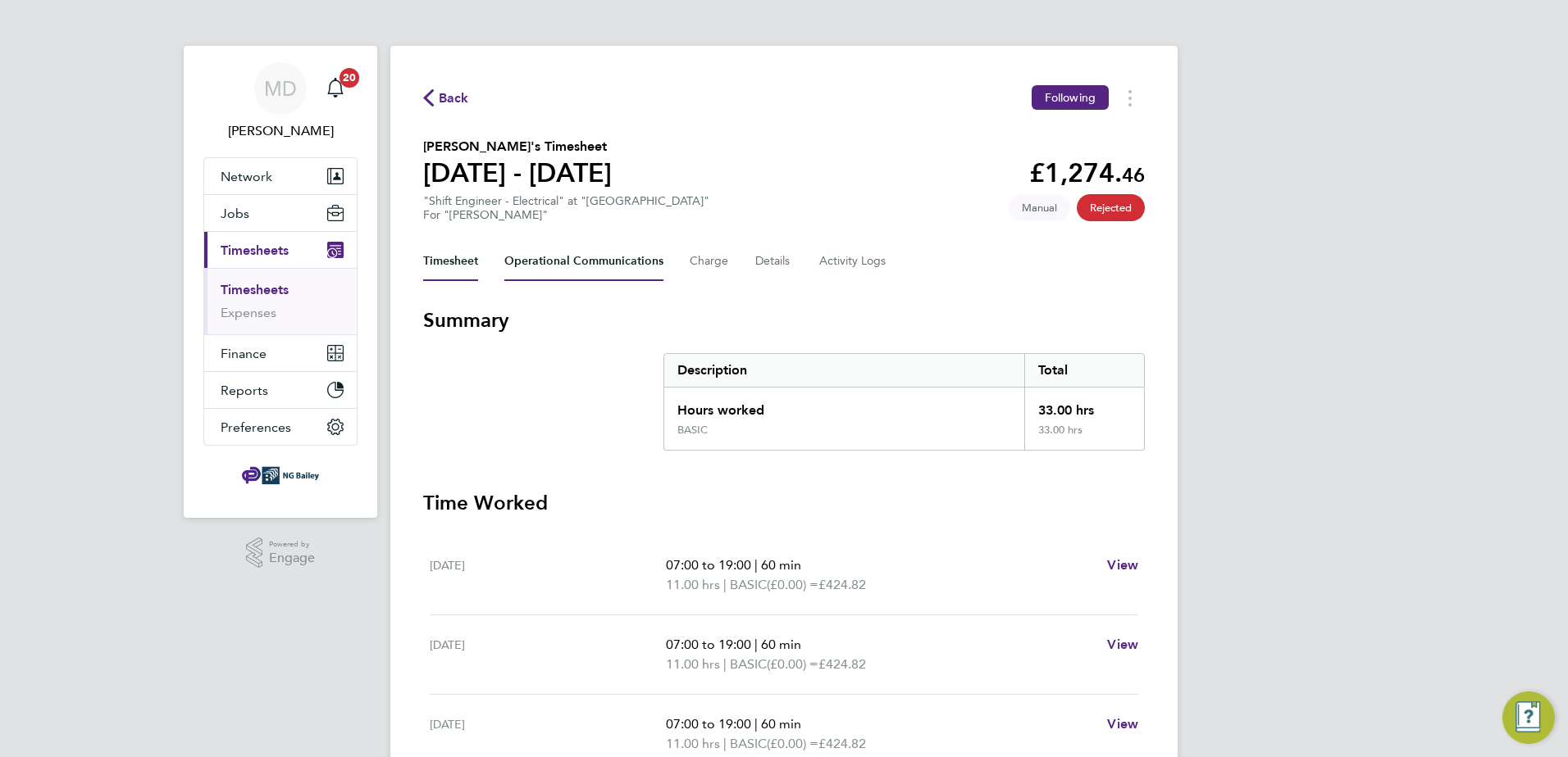
click at [524, 259] on Communications-tab "Operational Communications" at bounding box center [583, 261] width 159 height 39
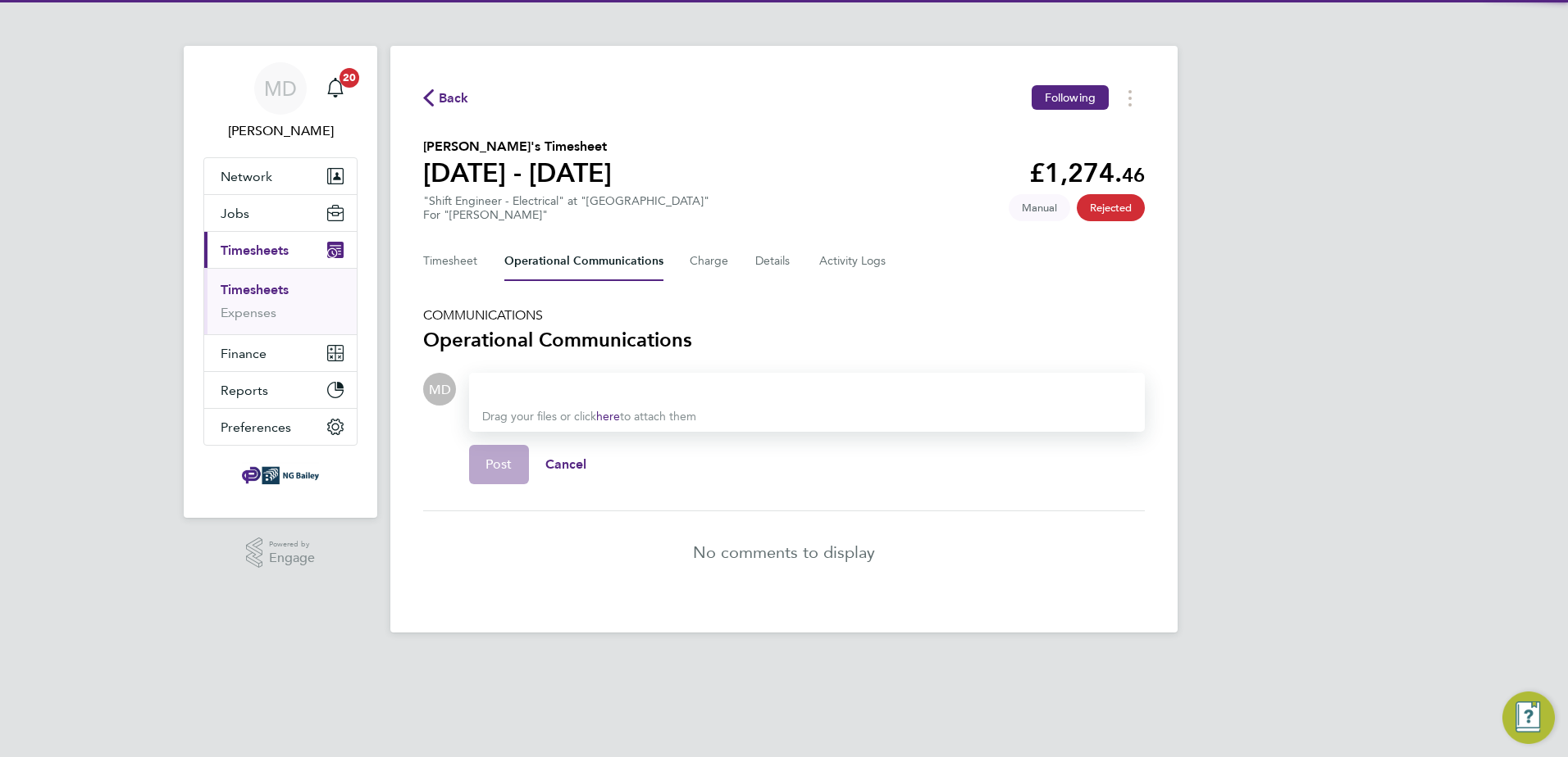
click at [512, 385] on div at bounding box center [806, 389] width 650 height 20
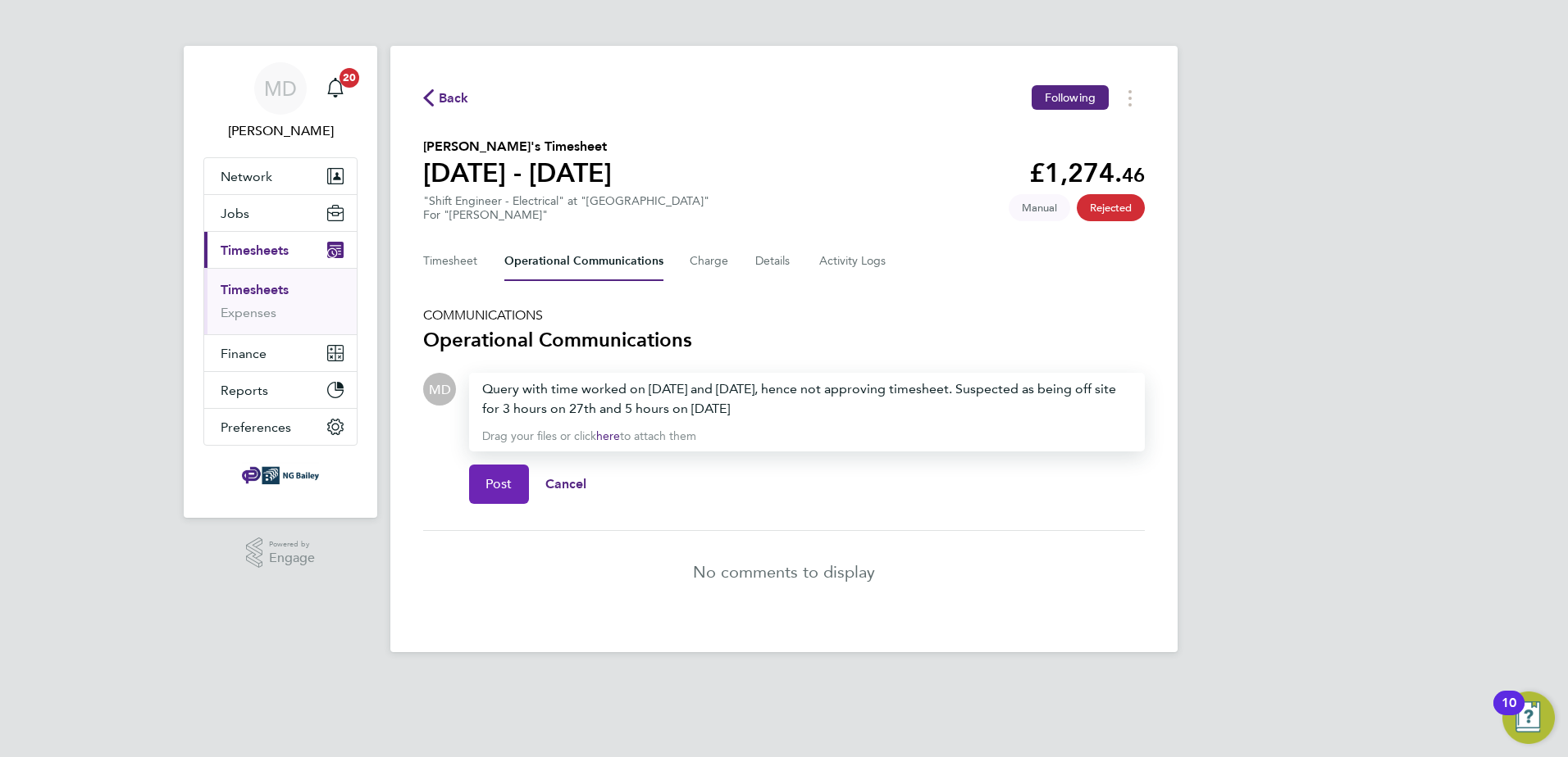
click at [499, 487] on span "Post" at bounding box center [499, 484] width 27 height 16
